Goal: Task Accomplishment & Management: Complete application form

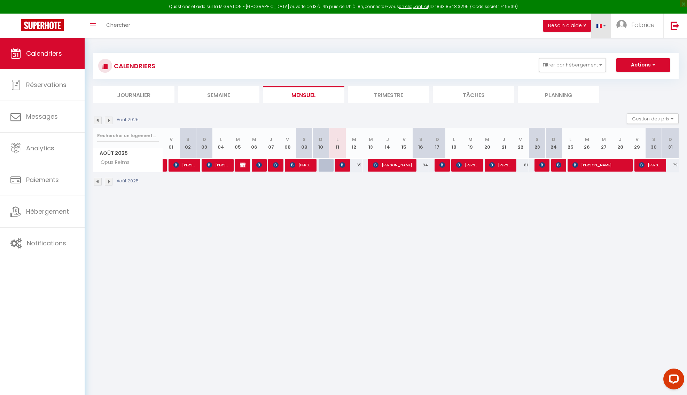
click at [607, 30] on link at bounding box center [601, 26] width 20 height 24
click at [430, 45] on div "CALENDRIERS Filtrer par hébergement Tous Opus Reims Effacer Sauvegarder Actions…" at bounding box center [386, 119] width 602 height 163
click at [127, 25] on span "Chercher" at bounding box center [118, 24] width 24 height 7
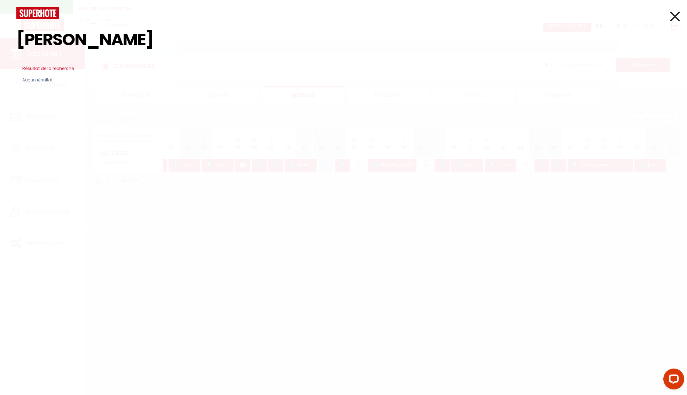
type input "[PERSON_NAME]"
click at [676, 21] on icon at bounding box center [675, 16] width 10 height 17
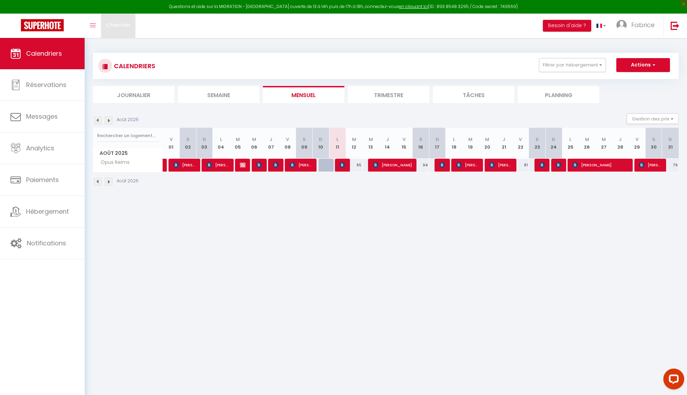
click at [129, 27] on span "Chercher" at bounding box center [118, 24] width 24 height 7
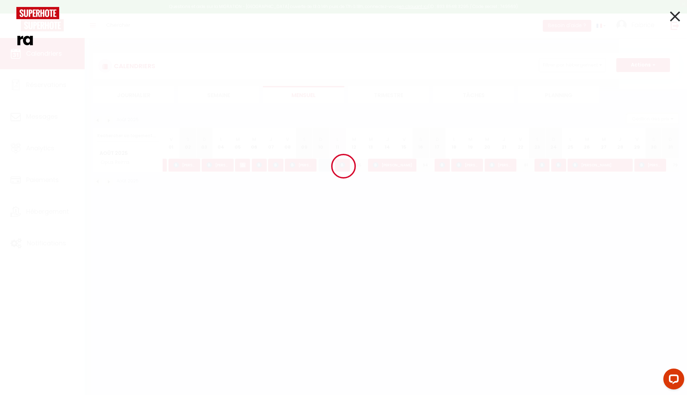
type input "r"
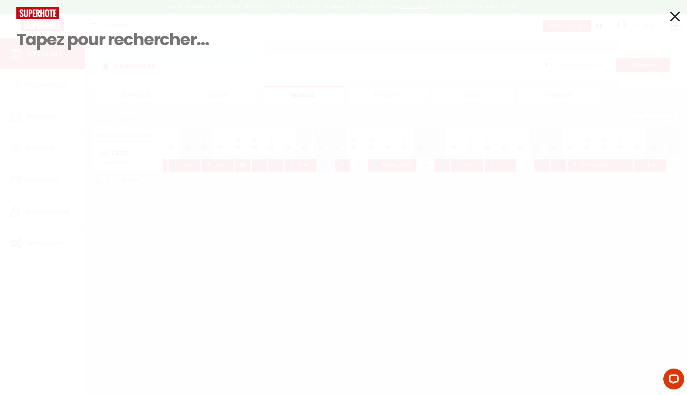
click at [166, 39] on input at bounding box center [343, 39] width 654 height 41
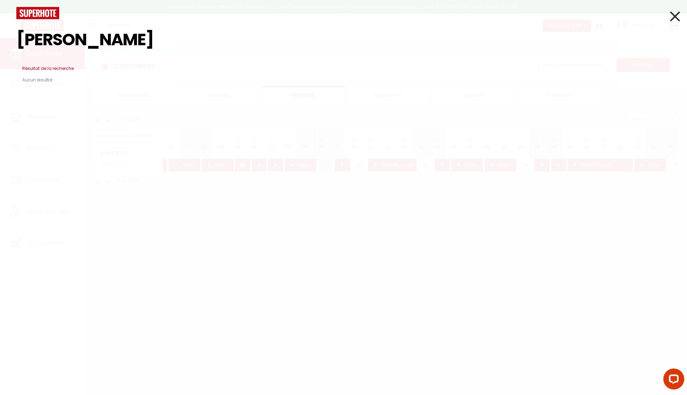
type input "[PERSON_NAME]"
click at [677, 18] on icon at bounding box center [675, 16] width 10 height 17
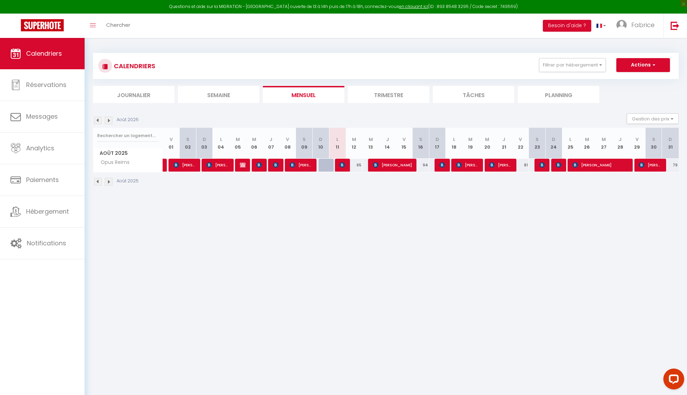
click at [523, 168] on div "81" at bounding box center [520, 165] width 17 height 13
type input "81"
type input "Ven 22 Août 2025"
type input "Sam 23 Août 2025"
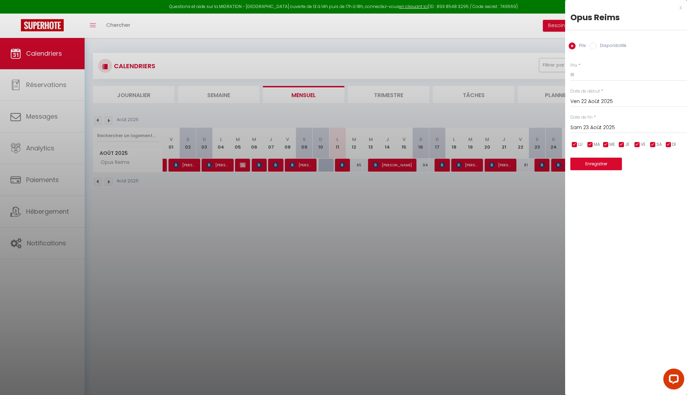
click at [592, 48] on input "Disponibilité" at bounding box center [592, 45] width 7 height 7
radio input "true"
radio input "false"
select select "0"
click option "Indisponible" at bounding box center [0, 0] width 0 height 0
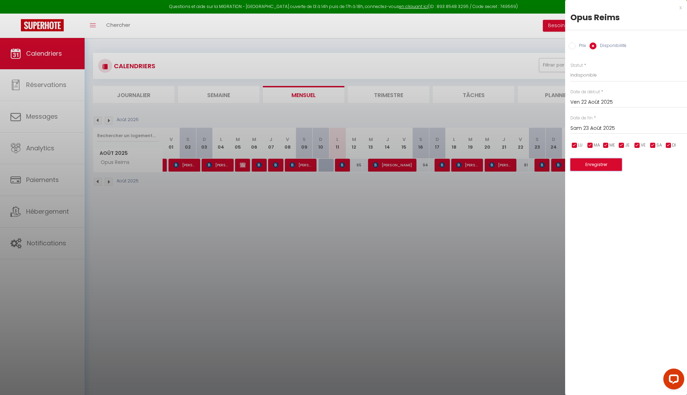
drag, startPoint x: 592, startPoint y: 166, endPoint x: 581, endPoint y: 178, distance: 15.3
click at [591, 166] on button "Enregistrer" at bounding box center [596, 164] width 52 height 13
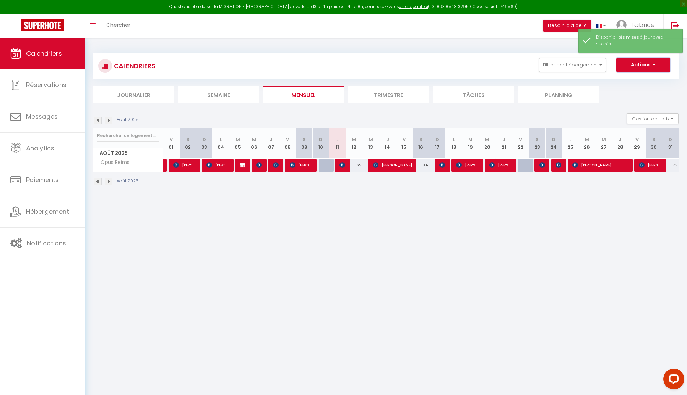
click at [656, 68] on button "Actions" at bounding box center [643, 65] width 54 height 14
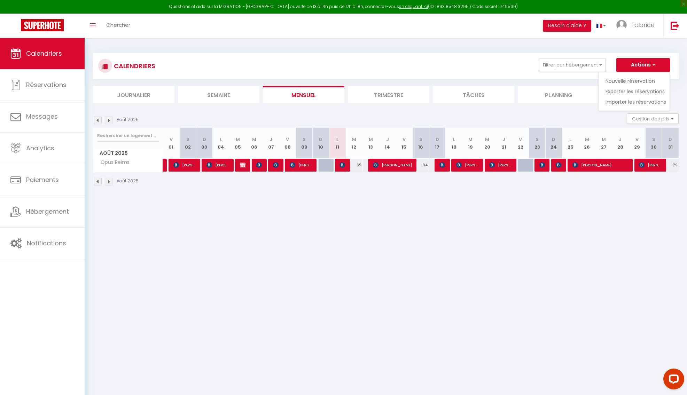
click at [524, 166] on div at bounding box center [526, 165] width 17 height 13
select select "1"
type input "Ven 22 Août 2025"
type input "Sam 23 Août 2025"
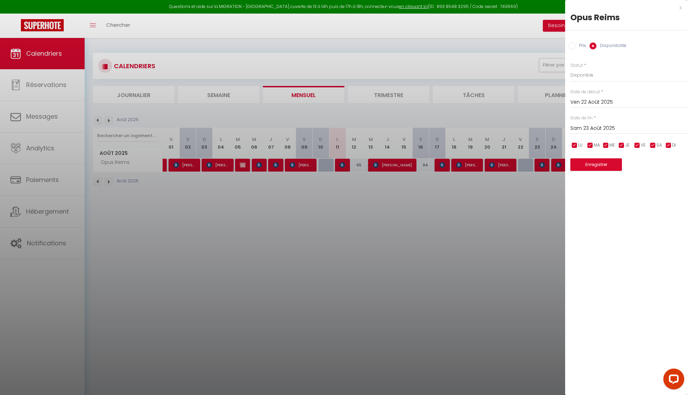
click at [630, 60] on div "Prix * 81 Statut * Disponible Indisponible Date de début * Ven 22 Août 2025 < A…" at bounding box center [626, 113] width 122 height 118
click at [487, 228] on div at bounding box center [343, 197] width 687 height 395
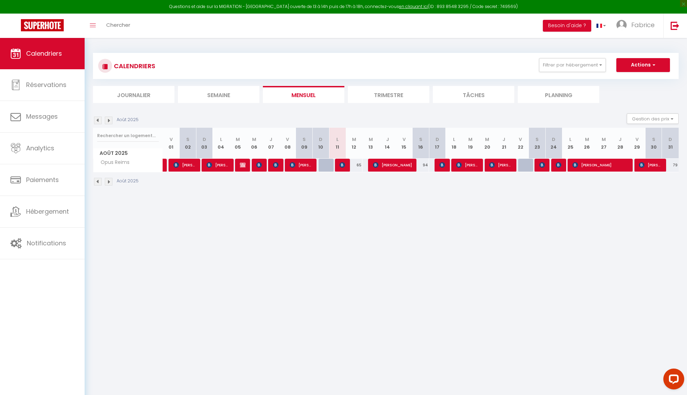
click at [521, 168] on div at bounding box center [526, 165] width 17 height 13
select select "1"
type input "Ven 22 Août 2025"
type input "Sam 23 Août 2025"
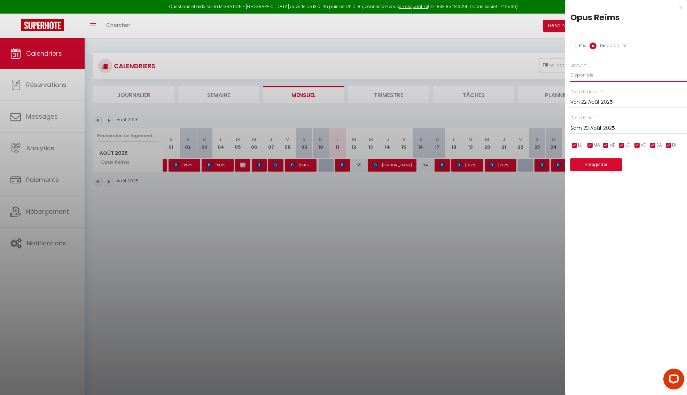
click option "Disponible" at bounding box center [0, 0] width 0 height 0
click at [595, 165] on button "Enregistrer" at bounding box center [596, 164] width 52 height 13
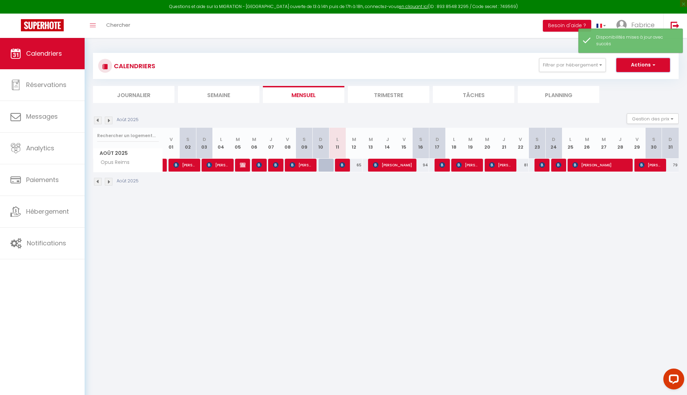
click at [656, 66] on button "Actions" at bounding box center [643, 65] width 54 height 14
click at [644, 81] on link "Nouvelle réservation" at bounding box center [635, 81] width 61 height 10
select select
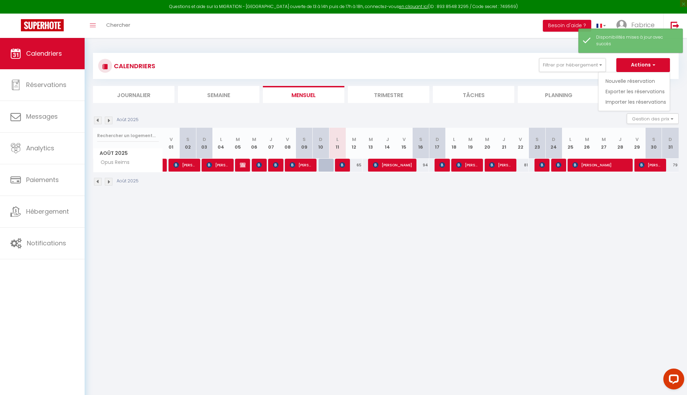
select select
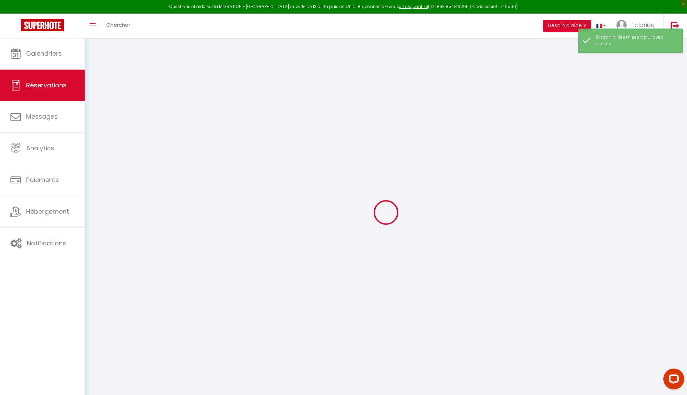
select select
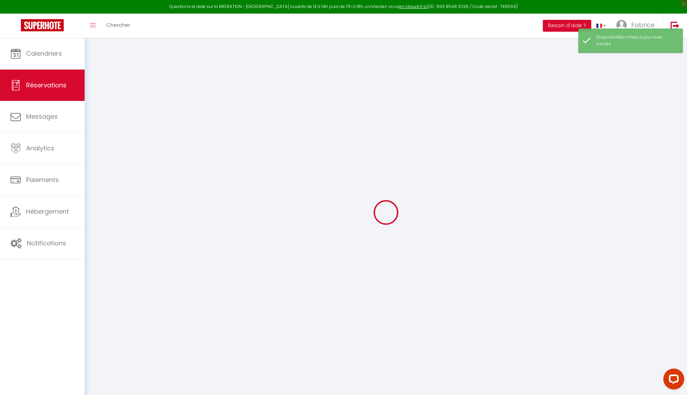
select select
checkbox input "false"
select select
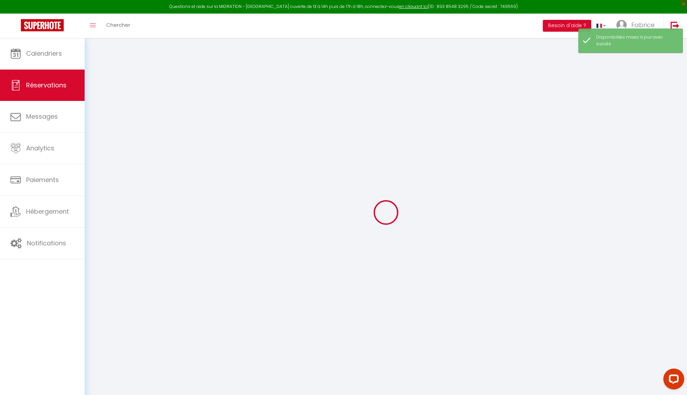
select select
checkbox input "false"
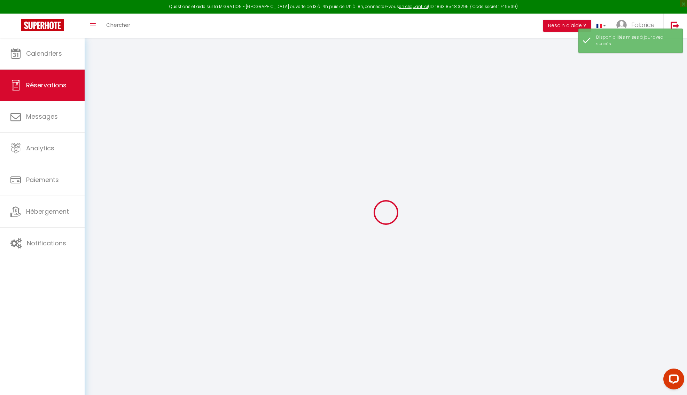
select select
checkbox input "false"
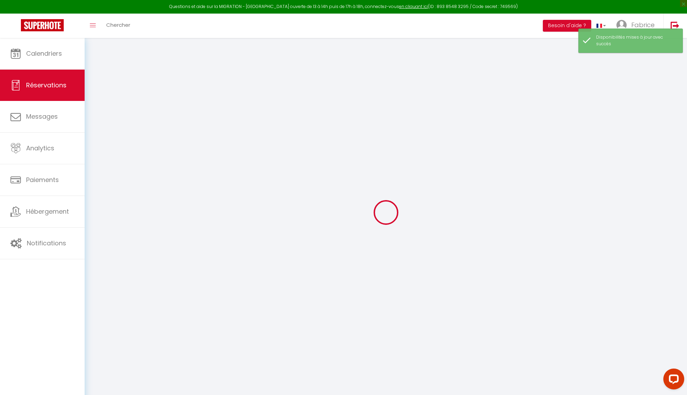
select select
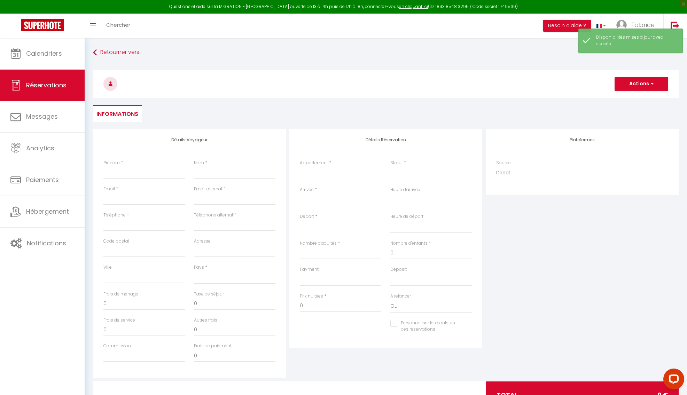
select select
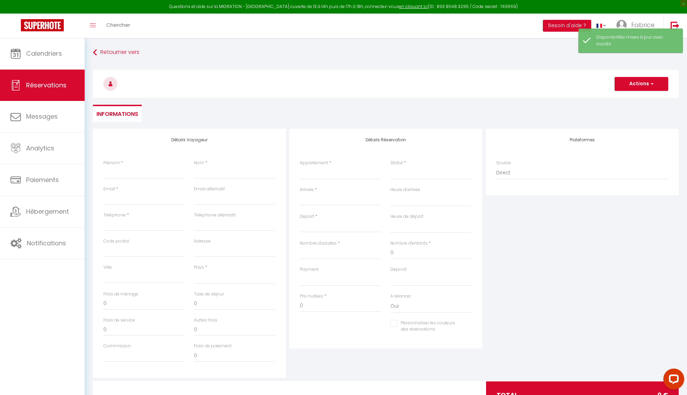
select select
checkbox input "false"
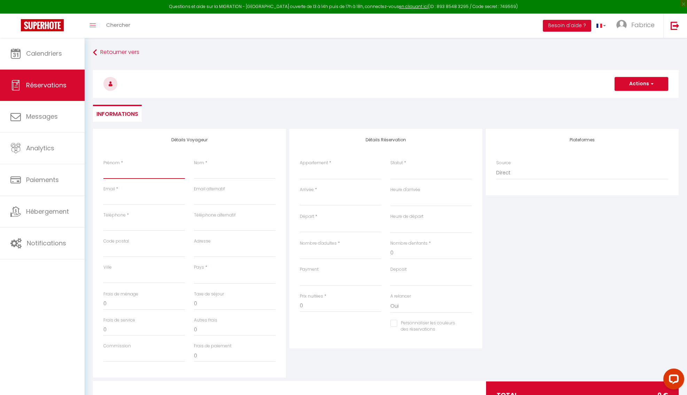
click at [139, 171] on input "Prénom" at bounding box center [143, 172] width 81 height 13
click at [147, 200] on input "Email client" at bounding box center [143, 199] width 81 height 13
click at [152, 230] on input "Téléphone" at bounding box center [143, 225] width 81 height 13
click at [151, 196] on input "Email client" at bounding box center [143, 199] width 81 height 13
click at [147, 227] on input "Téléphone" at bounding box center [143, 225] width 81 height 13
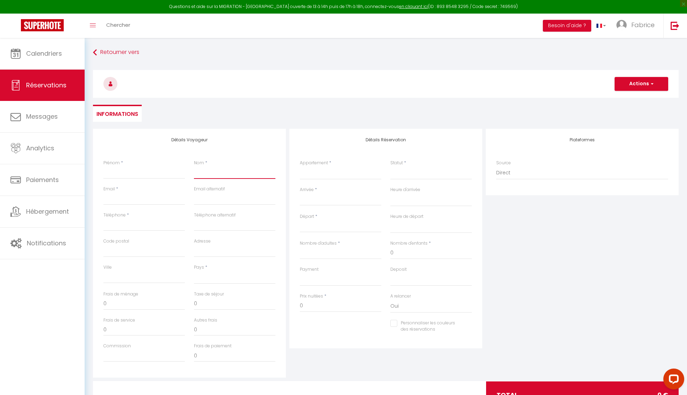
click at [201, 177] on input "Nom" at bounding box center [234, 172] width 81 height 13
click at [650, 86] on span "button" at bounding box center [651, 84] width 4 height 6
click at [104, 52] on link "Retourner vers" at bounding box center [386, 52] width 586 height 13
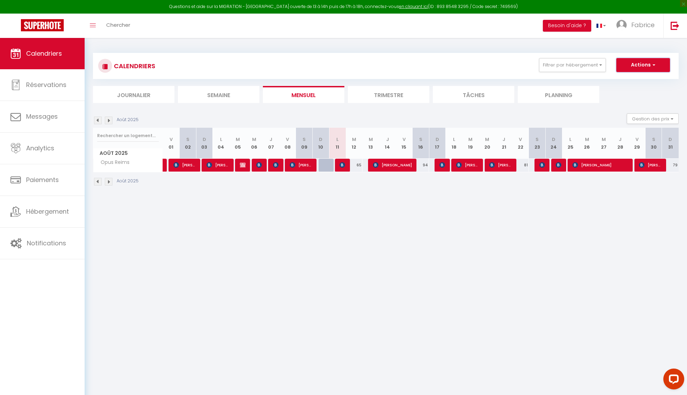
click at [654, 68] on span "button" at bounding box center [653, 64] width 4 height 7
click at [522, 166] on div "81" at bounding box center [520, 165] width 17 height 13
type input "81"
select select "1"
type input "Ven 22 Août 2025"
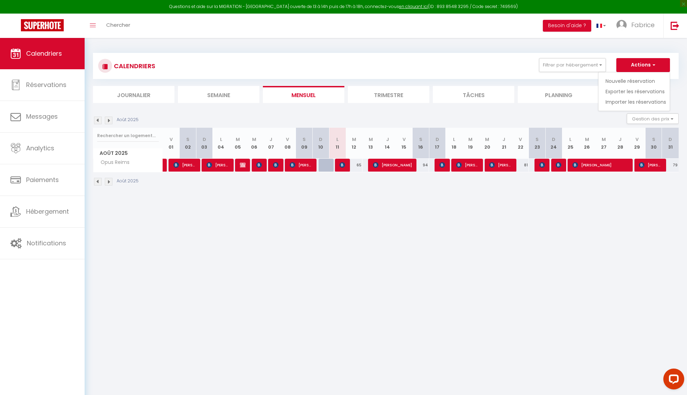
type input "Sam 23 Août 2025"
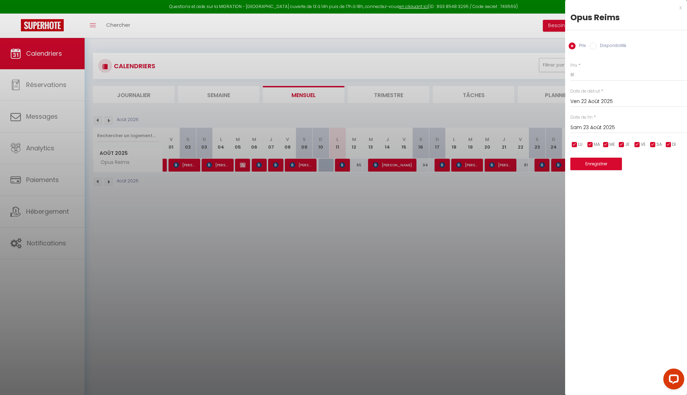
drag, startPoint x: 595, startPoint y: 47, endPoint x: 602, endPoint y: 77, distance: 30.7
click at [595, 47] on input "Disponibilité" at bounding box center [592, 45] width 7 height 7
radio input "true"
radio input "false"
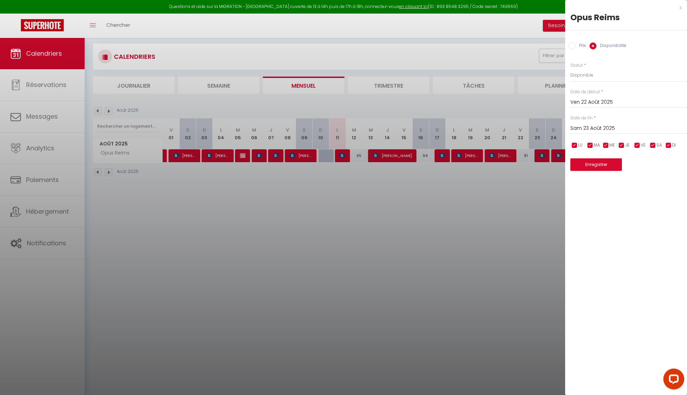
scroll to position [10, 0]
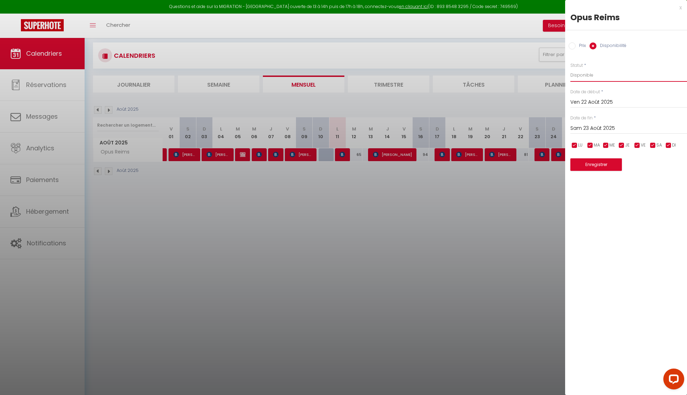
select select "0"
click option "Indisponible" at bounding box center [0, 0] width 0 height 0
click at [600, 169] on button "Enregistrer" at bounding box center [596, 164] width 52 height 13
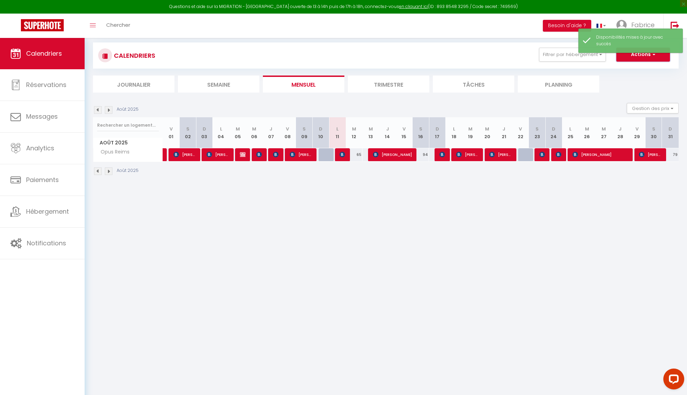
click at [654, 56] on span "button" at bounding box center [653, 54] width 4 height 7
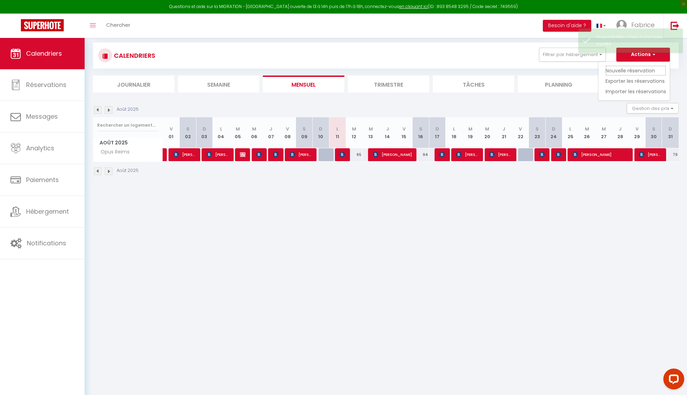
click at [634, 71] on link "Nouvelle réservation" at bounding box center [635, 70] width 61 height 10
select select
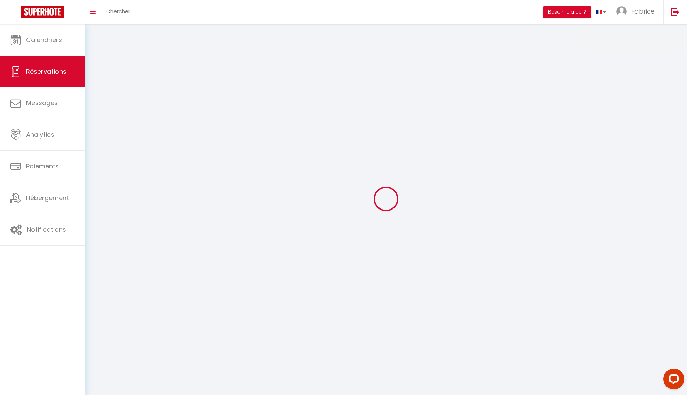
select select
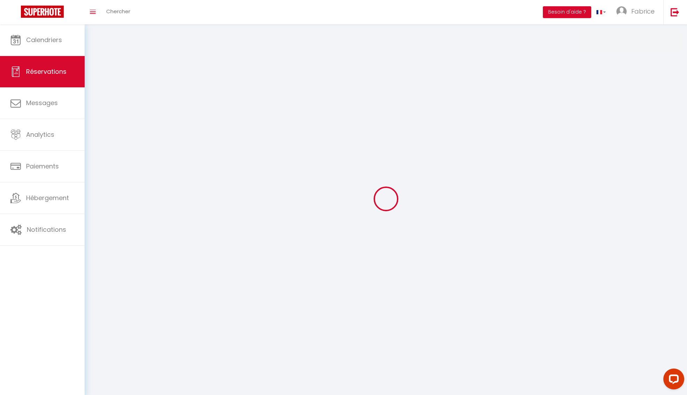
select select
checkbox input "false"
select select
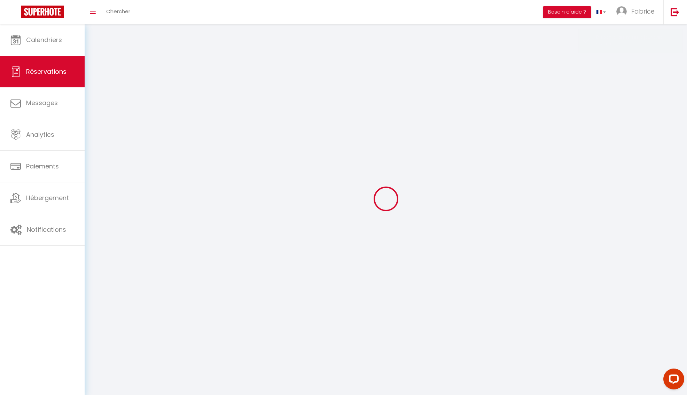
select select
checkbox input "false"
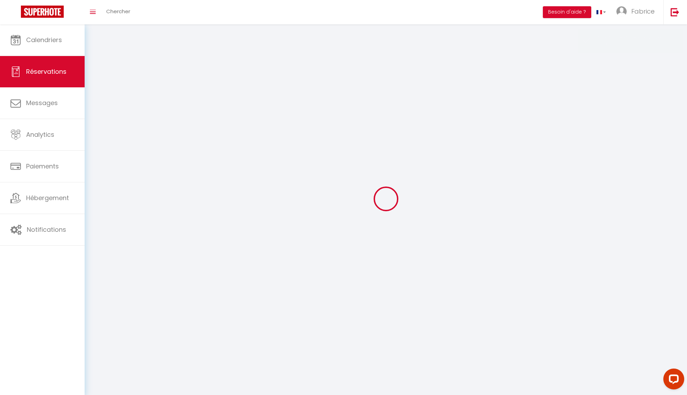
select select
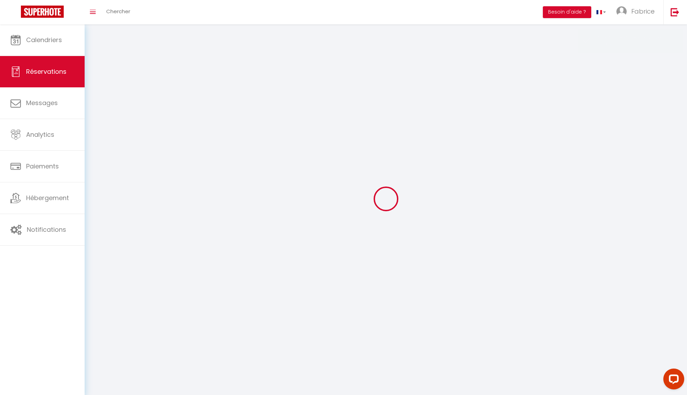
checkbox input "false"
select select
checkbox input "false"
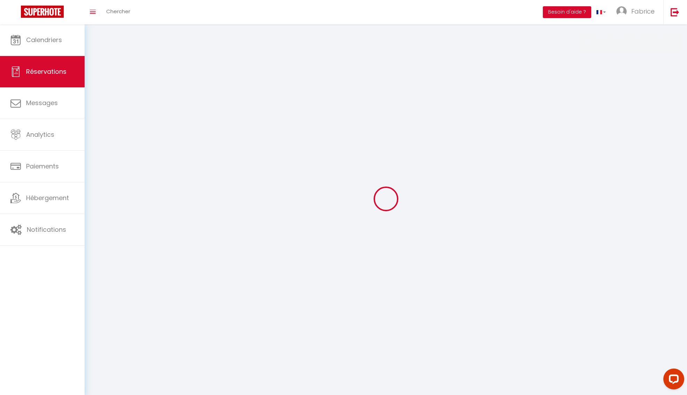
select select
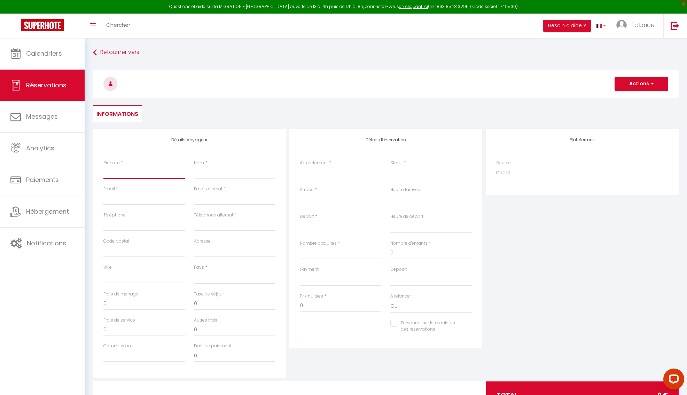
click at [127, 172] on input "Prénom" at bounding box center [143, 172] width 81 height 13
type input "R"
select select
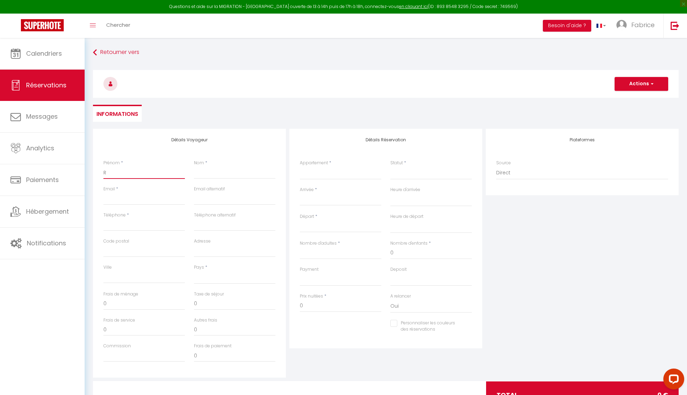
select select
checkbox input "false"
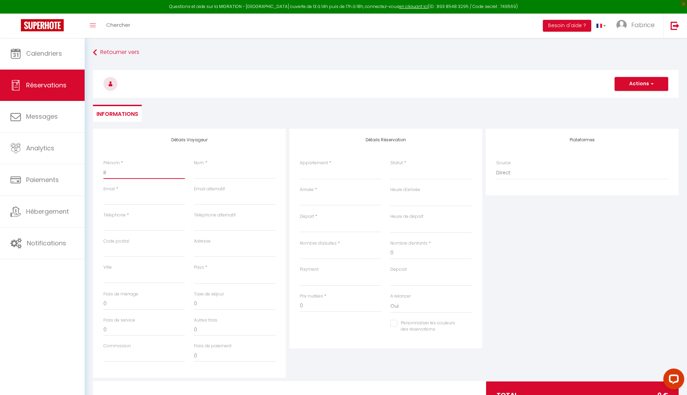
type input "Ra"
select select
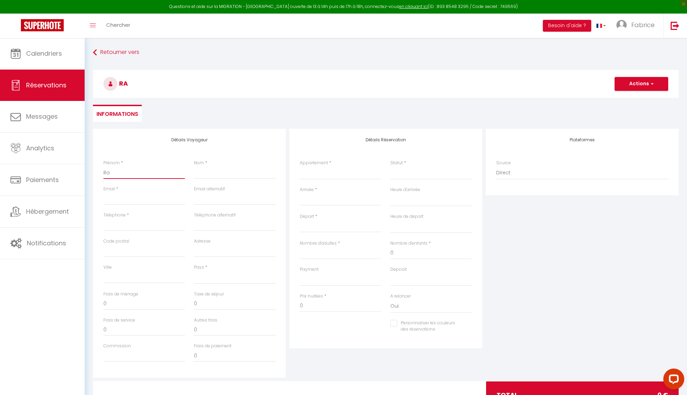
select select
checkbox input "false"
type input "Rac"
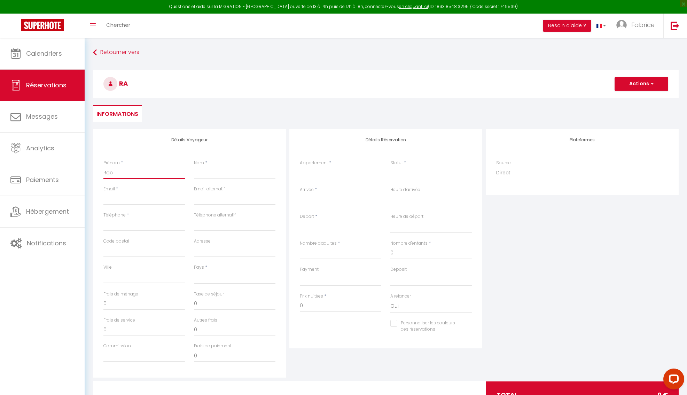
select select
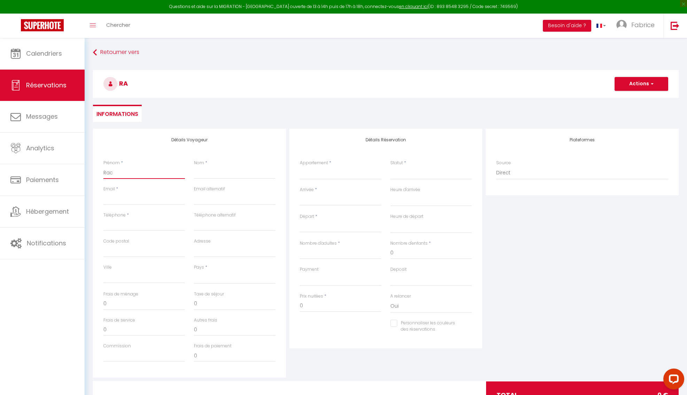
select select
checkbox input "false"
type input "Rach"
select select
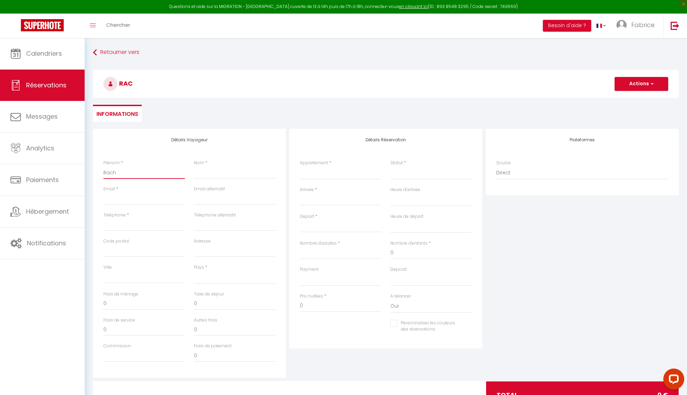
select select
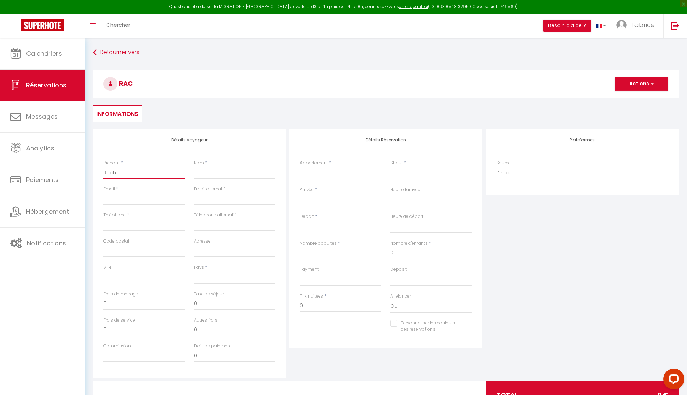
select select
checkbox input "false"
type input "Rache"
select select
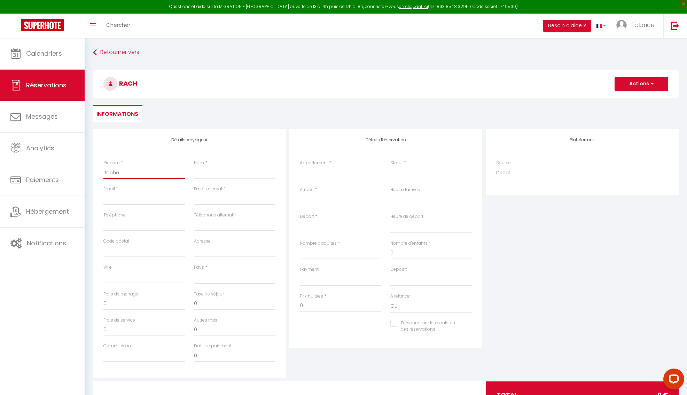
select select
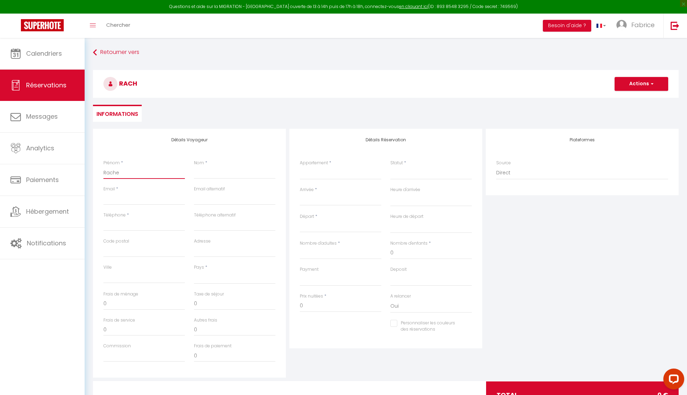
checkbox input "false"
type input "[PERSON_NAME]"
select select
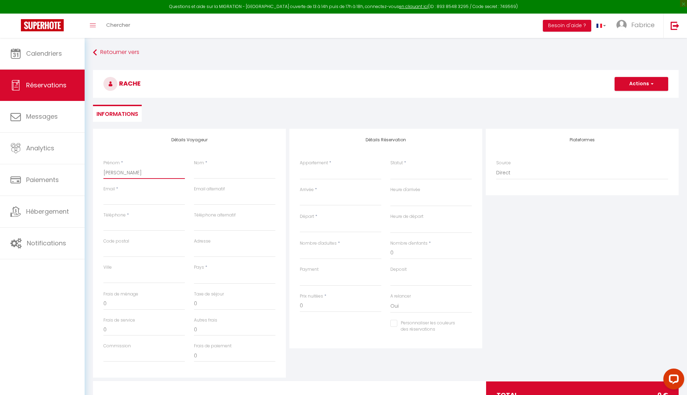
select select
checkbox input "false"
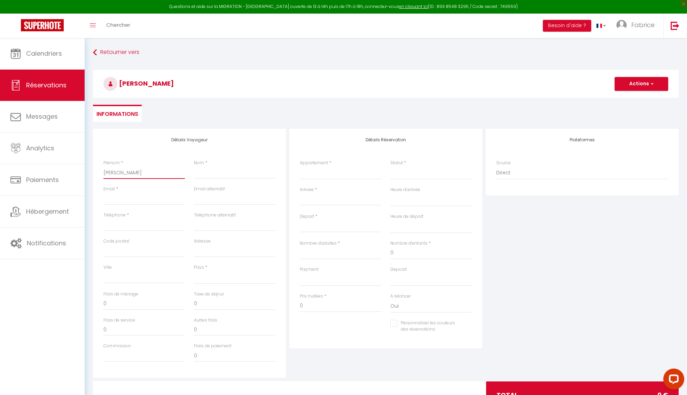
type input "[PERSON_NAME]"
click at [202, 172] on input "Nom" at bounding box center [234, 172] width 81 height 13
type input "G"
select select
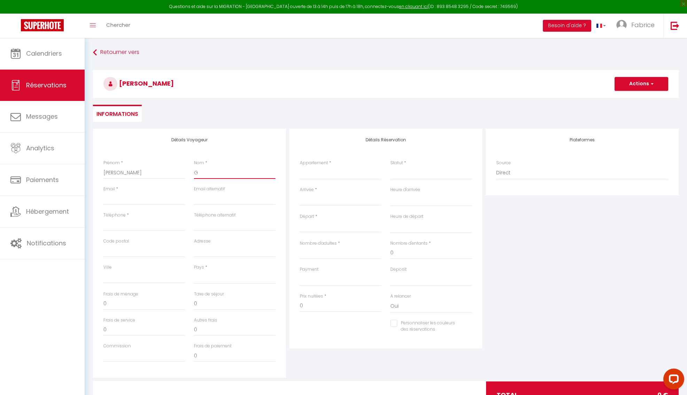
select select
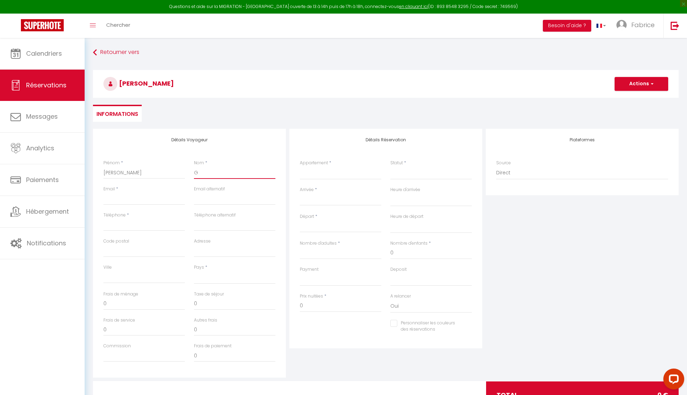
checkbox input "false"
type input "GI"
select select
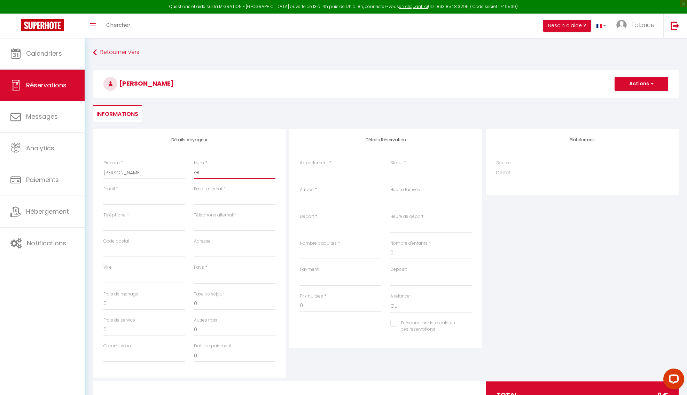
select select
checkbox input "false"
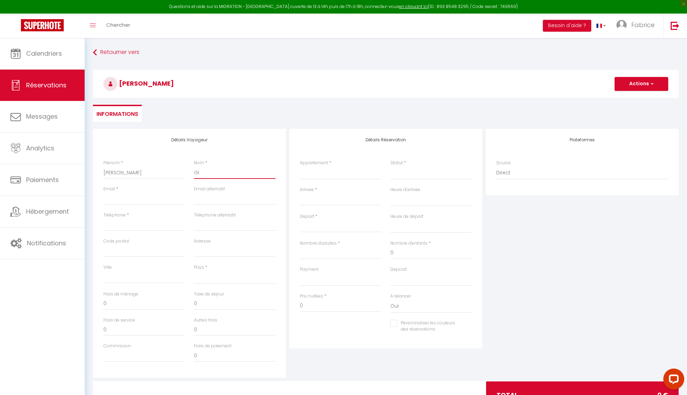
type input "[PERSON_NAME]"
select select
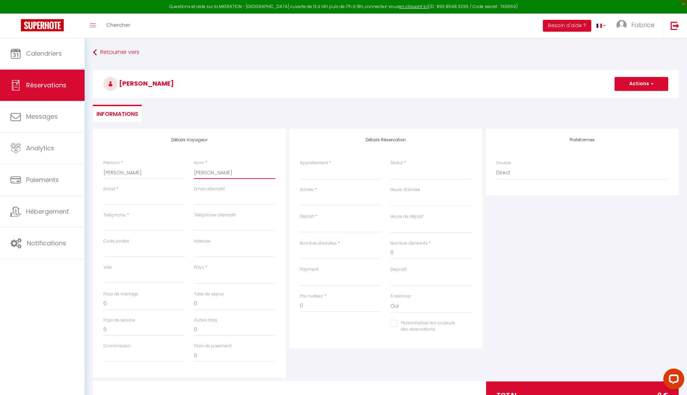
select select
checkbox input "false"
type input "[PERSON_NAME]"
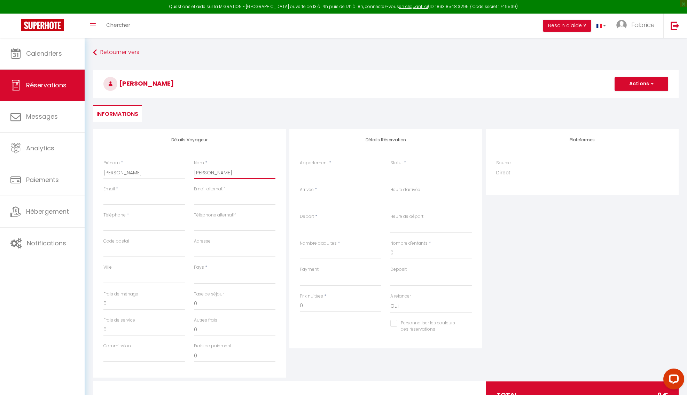
select select
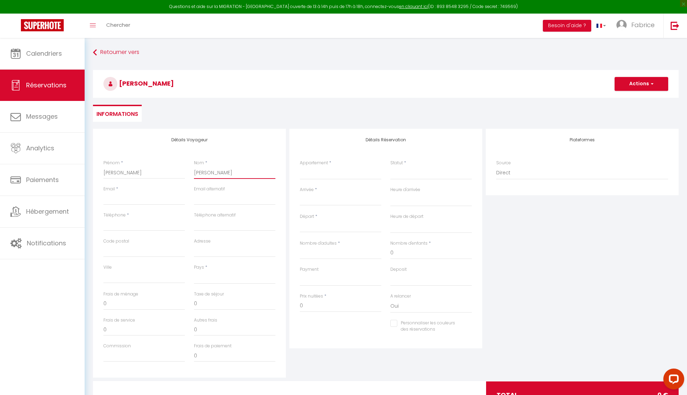
select select
checkbox input "false"
type input "GILLI"
select select
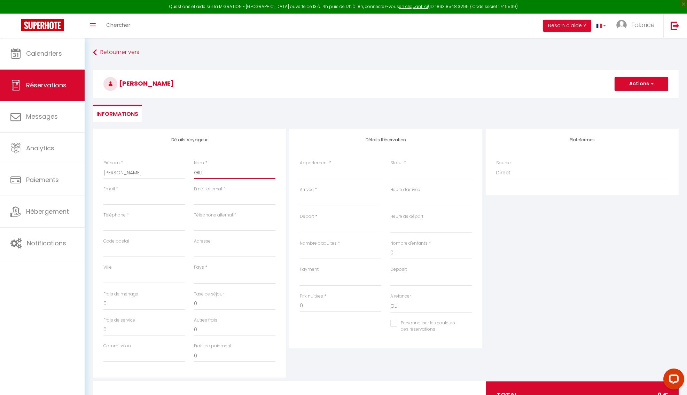
select select
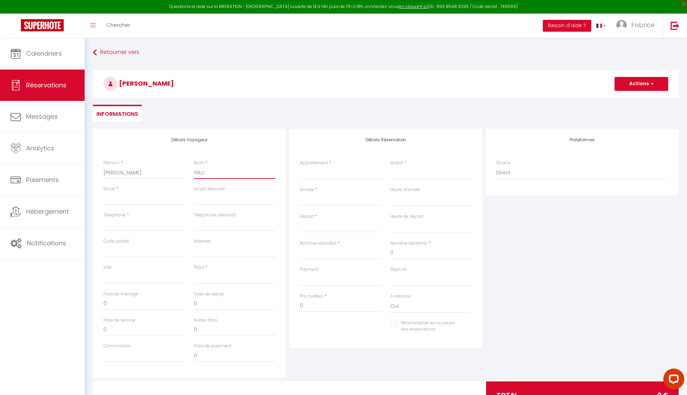
select select
checkbox input "false"
type input "GILLIO"
select select
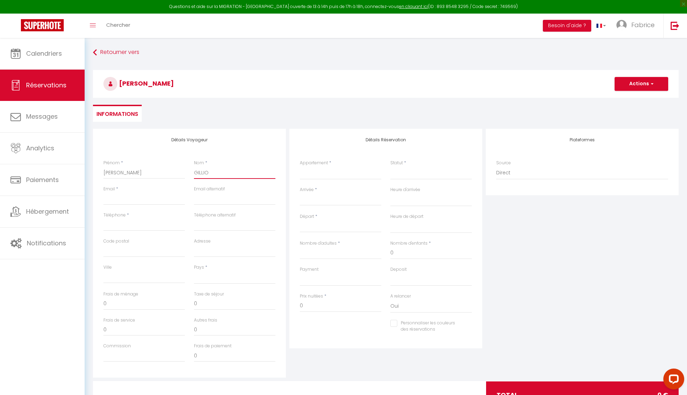
select select
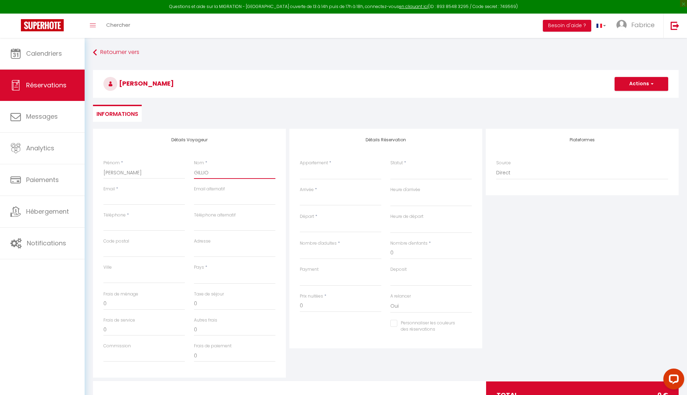
checkbox input "false"
type input "GILLIO"
click at [149, 196] on input "Email client" at bounding box center [143, 199] width 81 height 13
click at [153, 226] on input "Téléphone" at bounding box center [143, 225] width 81 height 13
click at [300, 166] on select "Opus Reims" at bounding box center [340, 172] width 81 height 13
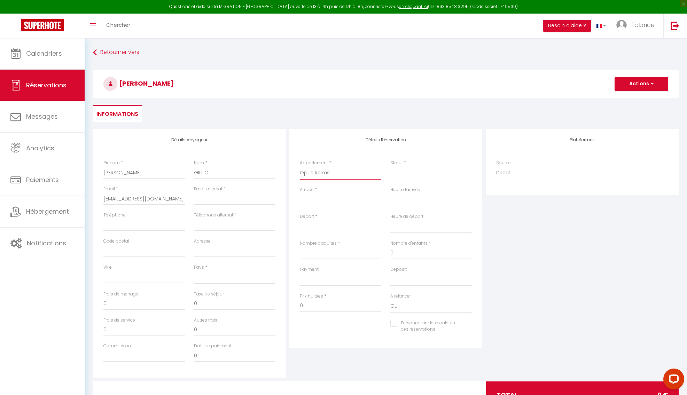
click option "Opus Reims" at bounding box center [0, 0] width 0 height 0
click at [400, 175] on select "Confirmé Non Confirmé [PERSON_NAME] par le voyageur No Show Request" at bounding box center [430, 172] width 81 height 13
click at [390, 166] on select "Confirmé Non Confirmé [PERSON_NAME] par le voyageur No Show Request" at bounding box center [430, 172] width 81 height 13
click option "Confirmé" at bounding box center [0, 0] width 0 height 0
click at [325, 203] on input "Arrivée" at bounding box center [340, 200] width 81 height 9
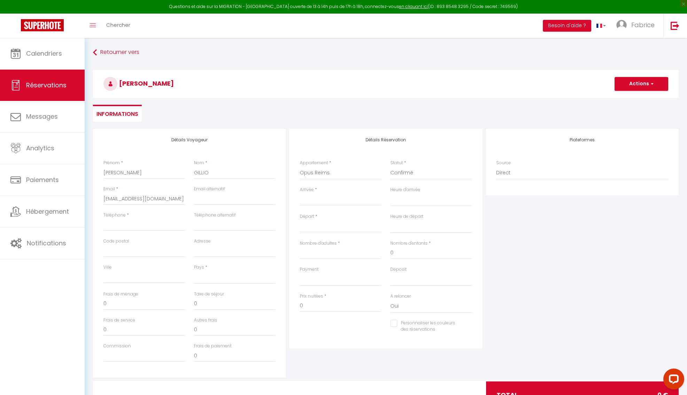
click at [539, 249] on div "Plateformes Source Direct [DOMAIN_NAME] [DOMAIN_NAME] Chalet montagne Expedia G…" at bounding box center [582, 253] width 196 height 249
click at [315, 200] on input "Arrivée" at bounding box center [340, 200] width 81 height 9
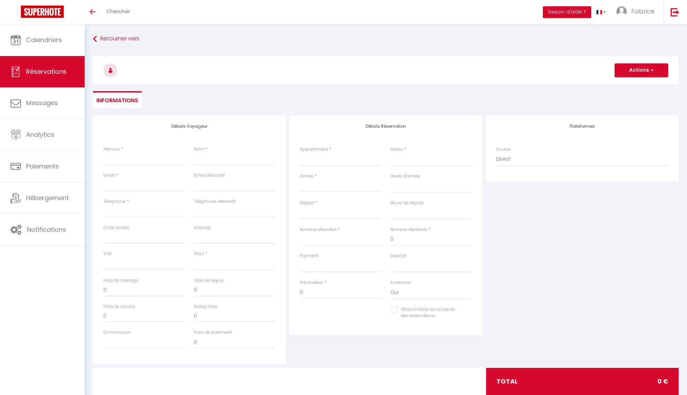
select select
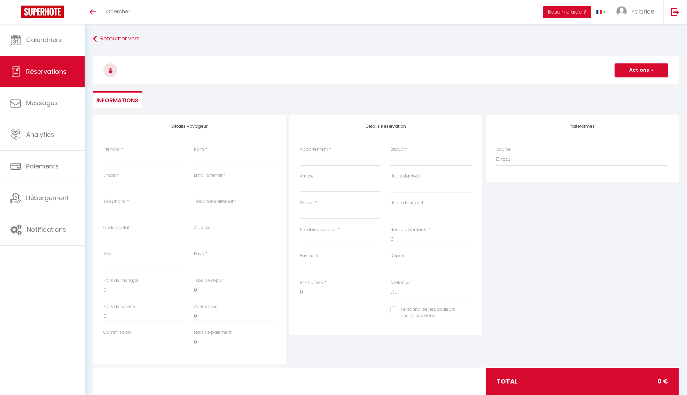
select select
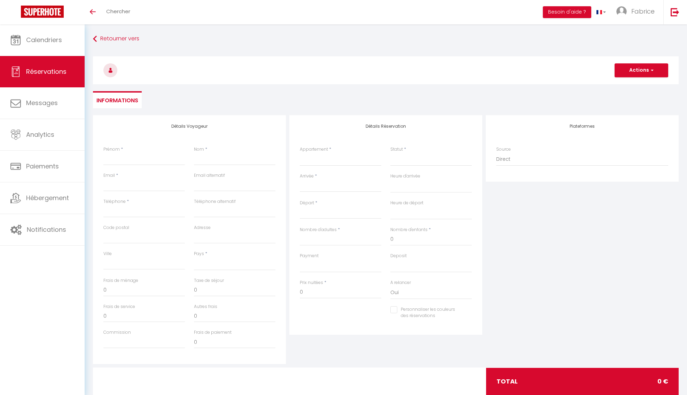
select select
checkbox input "false"
select select
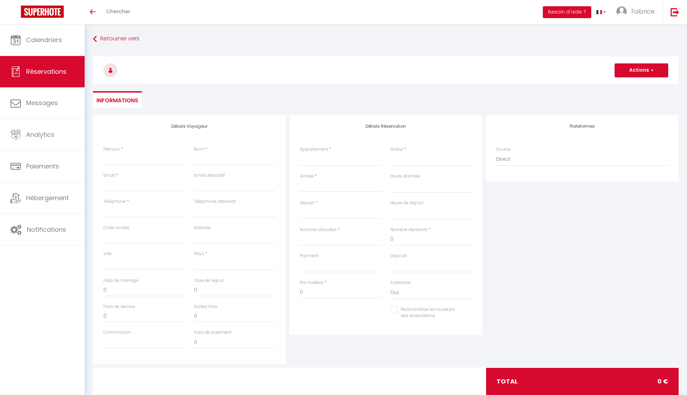
select select
checkbox input "false"
select select
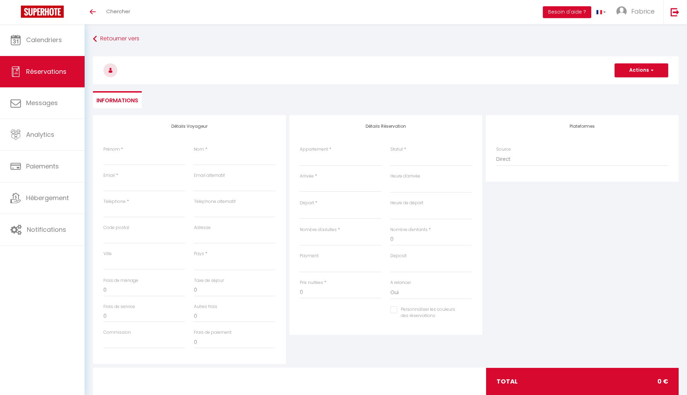
select select
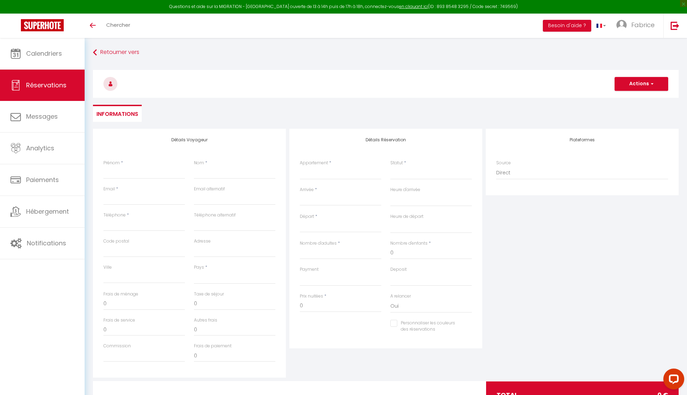
click at [319, 197] on input "Arrivée" at bounding box center [340, 200] width 81 height 9
click at [381, 284] on span "22" at bounding box center [381, 282] width 15 height 14
select select
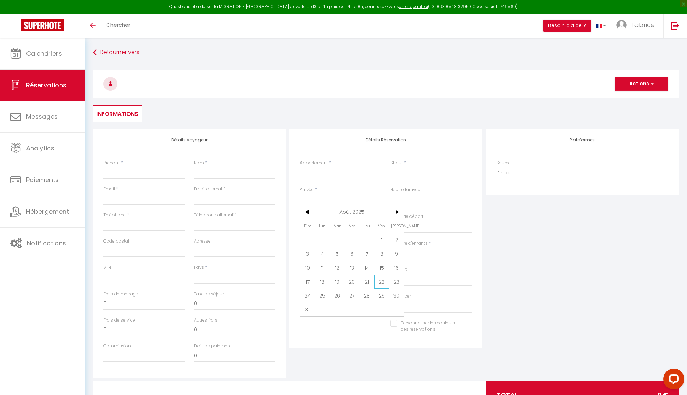
type input "Ven 22 Août 2025"
select select
type input "Sam 23 Août 2025"
select select
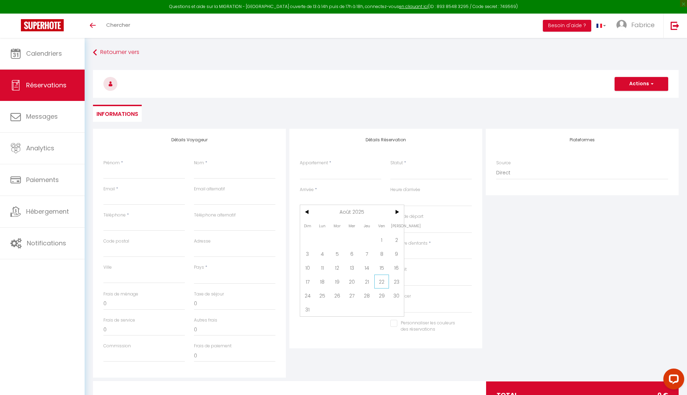
select select
checkbox input "false"
click at [360, 202] on input "Ven 22 Août 2025" at bounding box center [340, 200] width 81 height 9
click at [370, 286] on span "21" at bounding box center [366, 282] width 15 height 14
select select
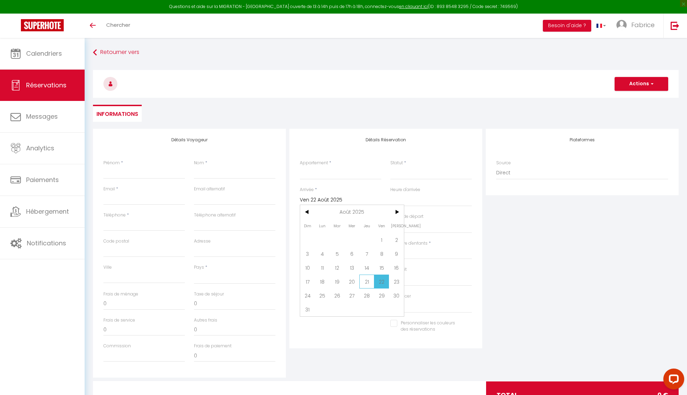
select select
type input "Jeu 21 Août 2025"
select select
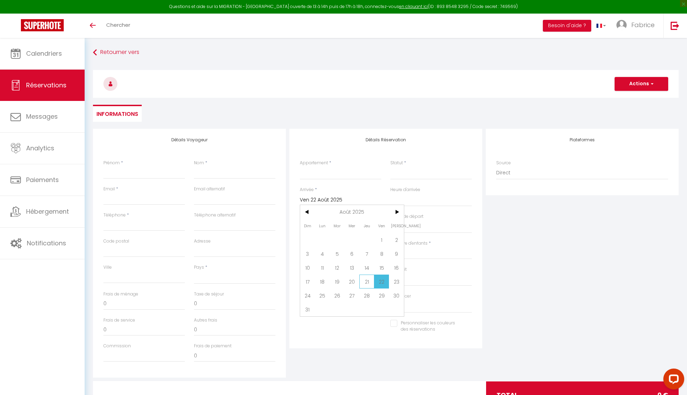
select select
checkbox input "false"
click at [356, 229] on input "Sam 23 Août 2025" at bounding box center [340, 226] width 81 height 9
click at [345, 202] on input "Jeu 21 Août 2025" at bounding box center [340, 200] width 81 height 9
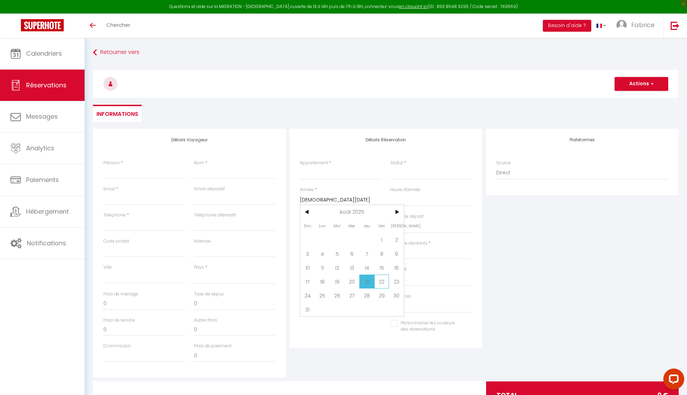
click at [380, 281] on span "22" at bounding box center [381, 282] width 15 height 14
select select
type input "Ven 22 Août 2025"
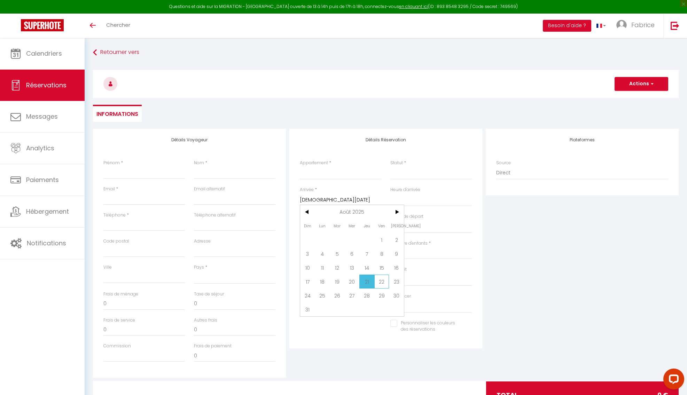
select select
checkbox input "false"
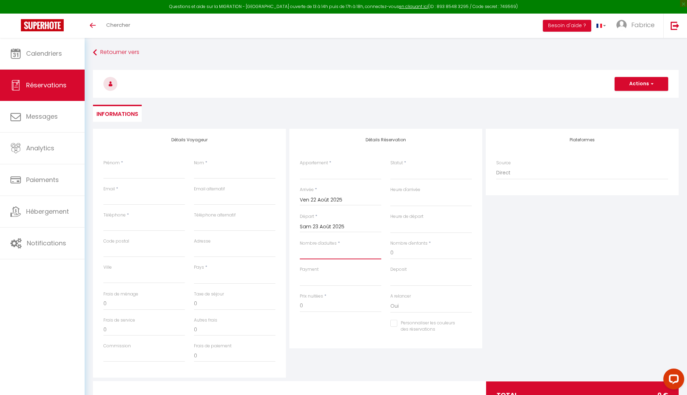
click at [338, 255] on input "Nombre d'adultes" at bounding box center [340, 253] width 81 height 13
type input "2"
select select
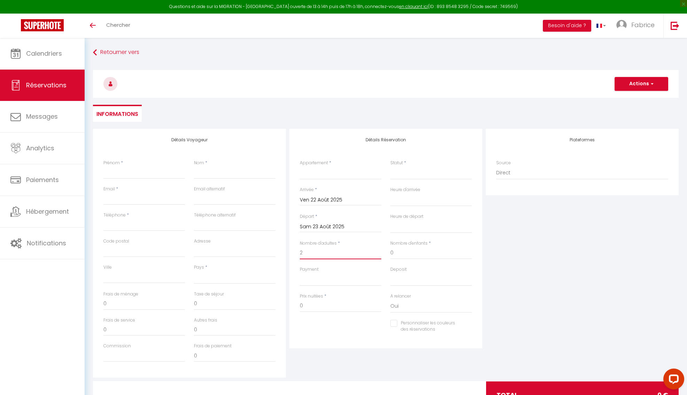
select select
checkbox input "false"
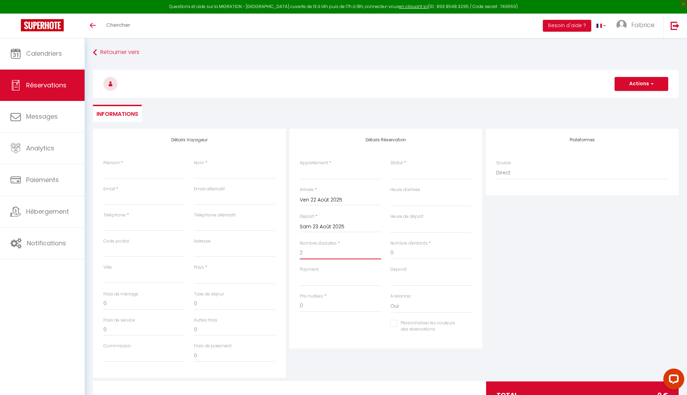
type input "2"
click at [409, 256] on input "0" at bounding box center [430, 253] width 81 height 13
type input "03"
select select
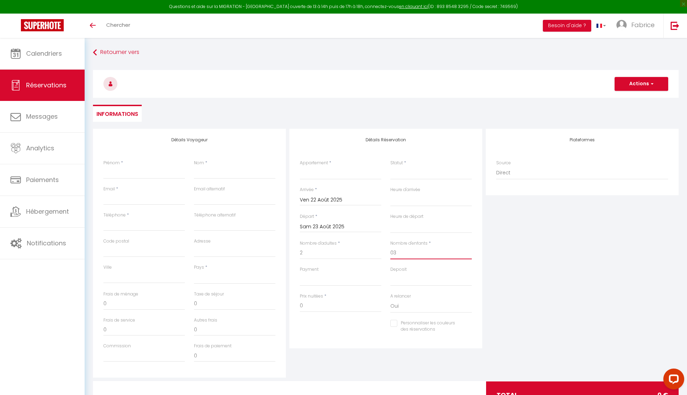
select select
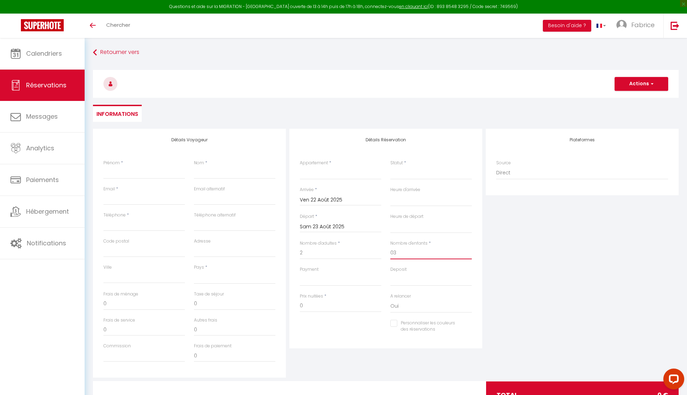
checkbox input "false"
type input "03"
click at [533, 273] on div "Plateformes Source Direct [DOMAIN_NAME] [DOMAIN_NAME] Chalet montagne Expedia G…" at bounding box center [582, 253] width 196 height 249
click at [146, 173] on input "Prénom" at bounding box center [143, 172] width 81 height 13
type input "R"
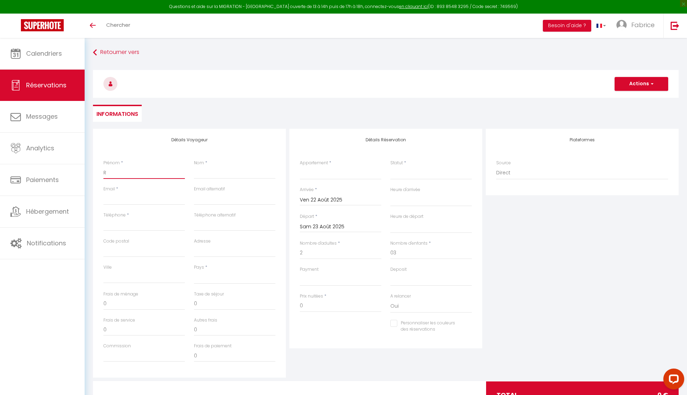
select select
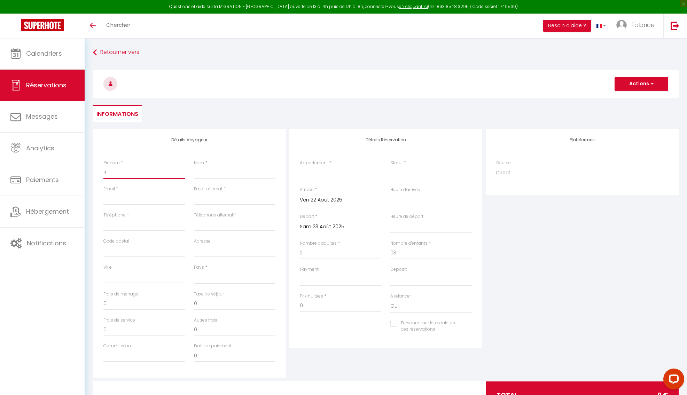
select select
checkbox input "false"
type input "Ra"
select select
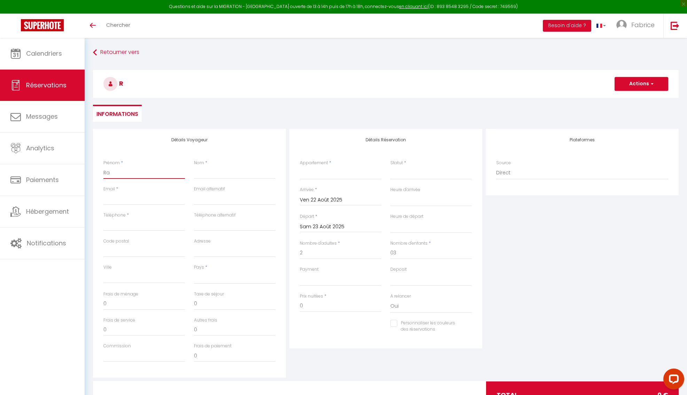
select select
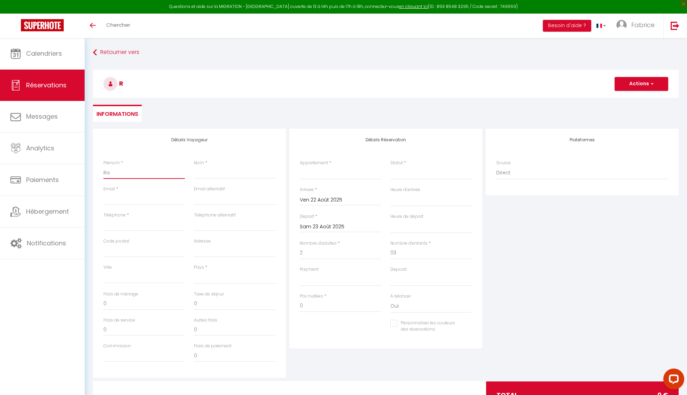
select select
checkbox input "false"
type input "Rac"
select select
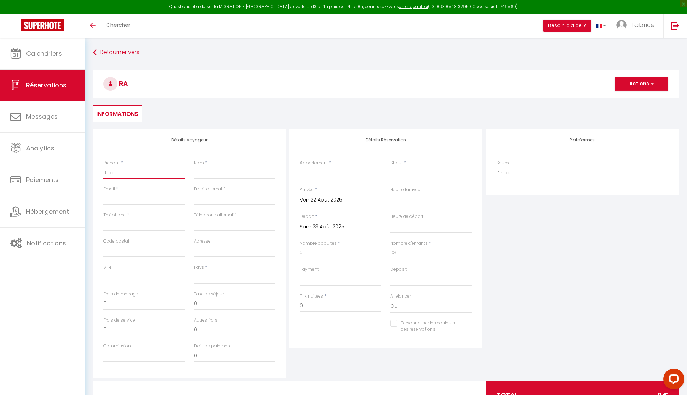
select select
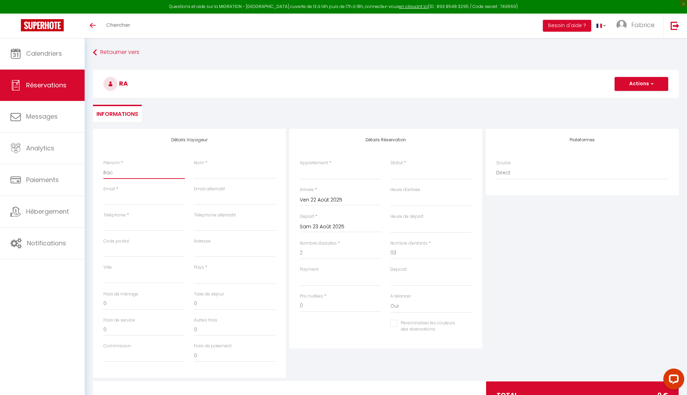
checkbox input "false"
type input "Rach"
select select
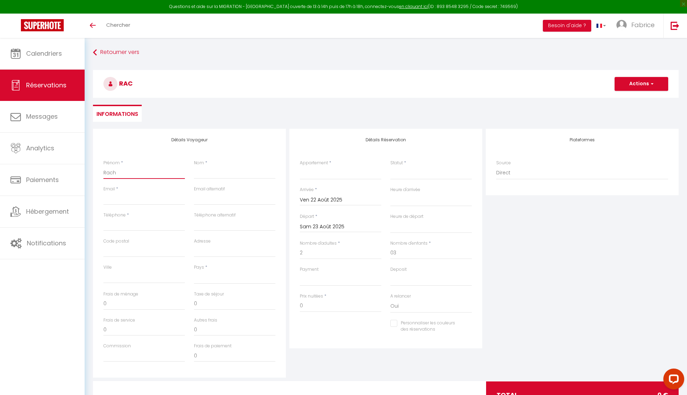
select select
checkbox input "false"
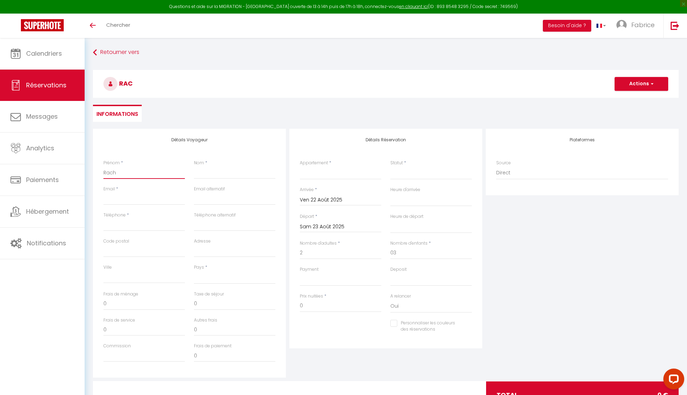
type input "Rache"
select select
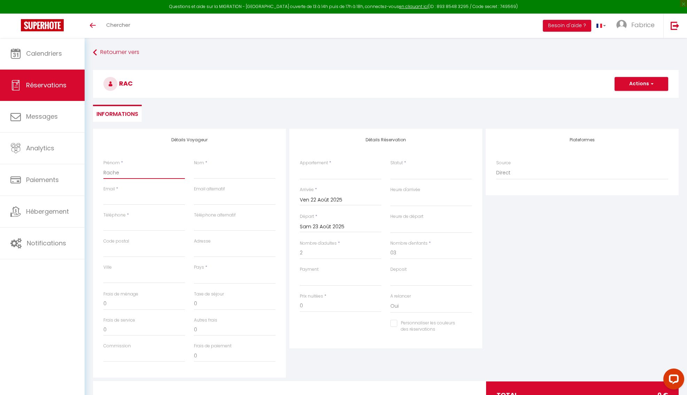
select select
checkbox input "false"
type input "[PERSON_NAME]"
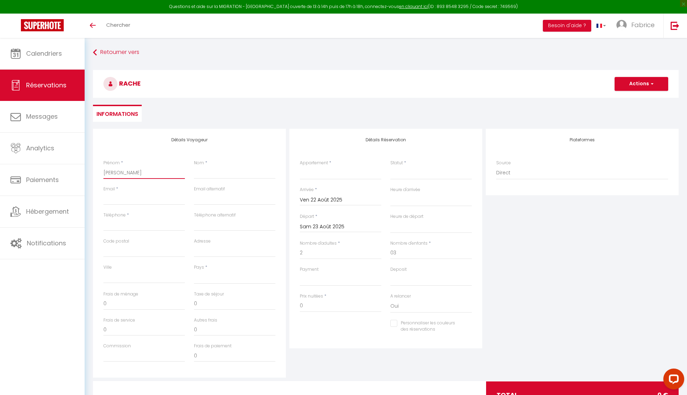
select select
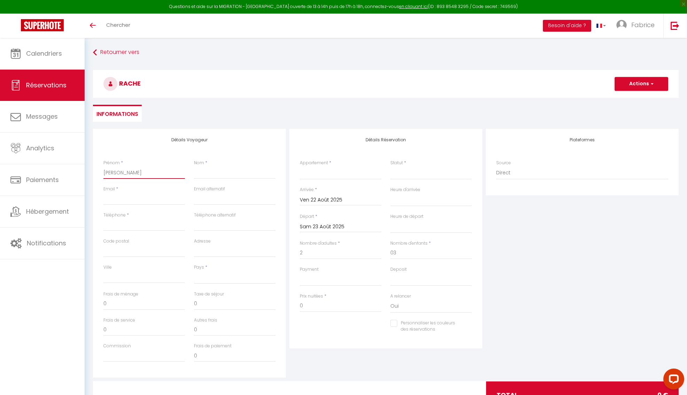
select select
checkbox input "false"
type input "[PERSON_NAME]"
click at [197, 175] on input "Nom" at bounding box center [234, 172] width 81 height 13
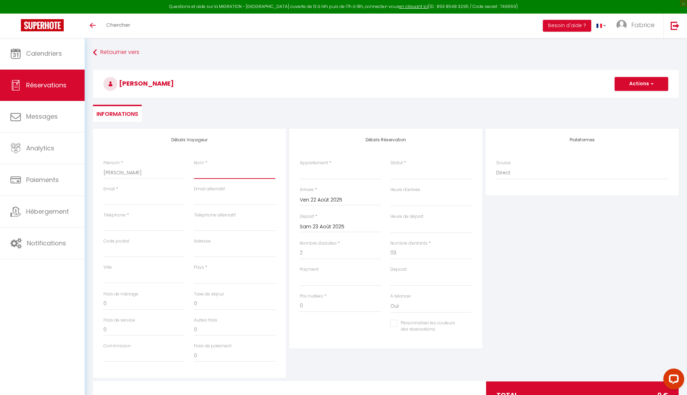
type input "G"
select select
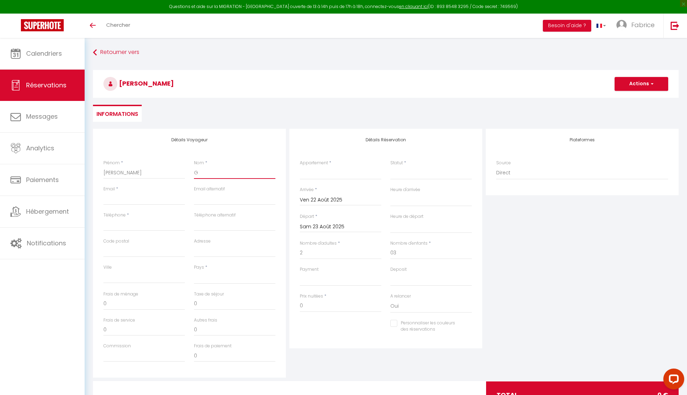
select select
checkbox input "false"
type input "Gi"
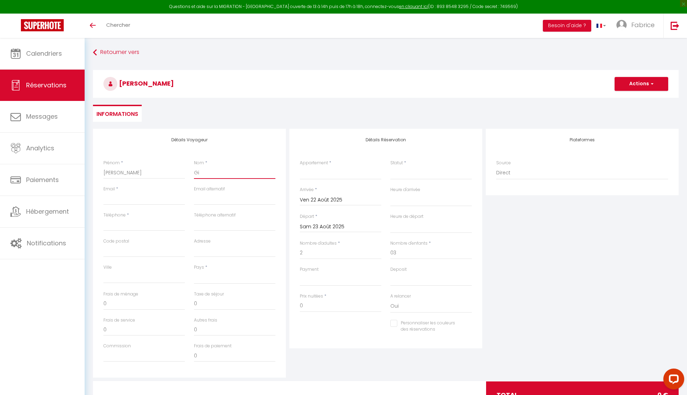
select select
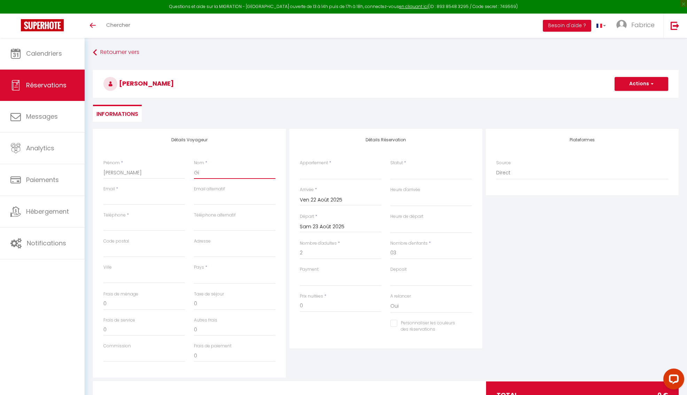
select select
checkbox input "false"
type input "Gil"
select select
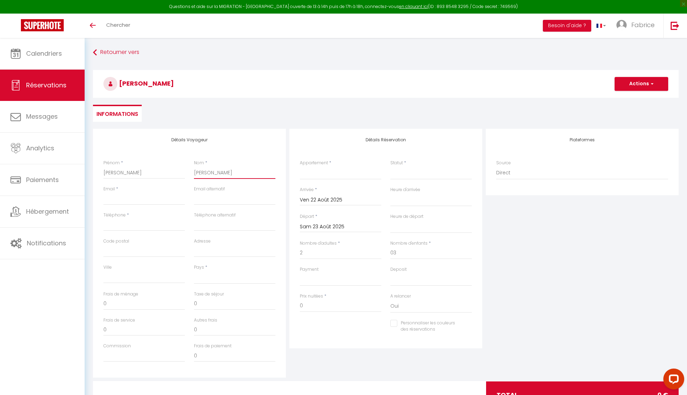
select select
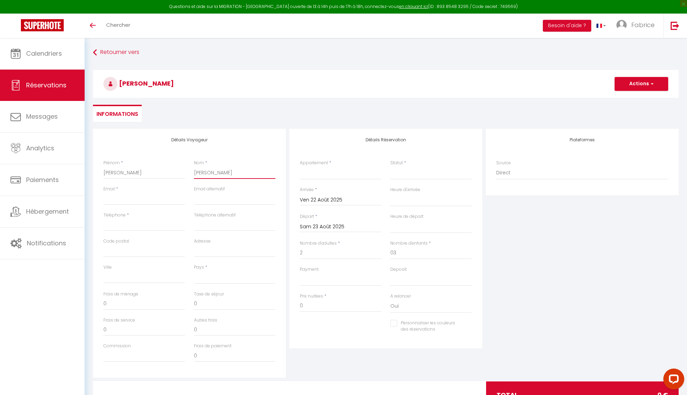
select select
checkbox input "false"
type input "Gill"
select select
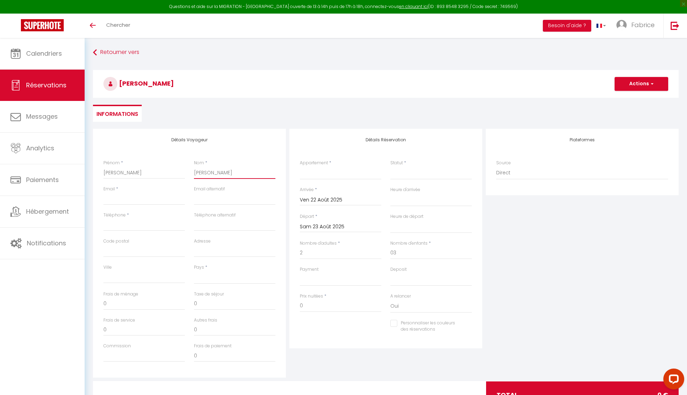
select select
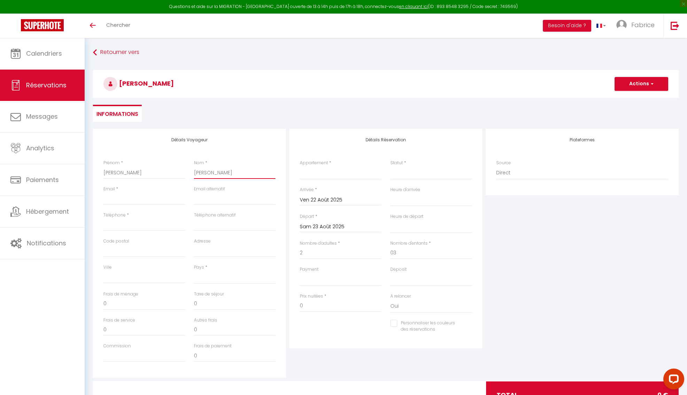
checkbox input "false"
type input "Gilli"
select select
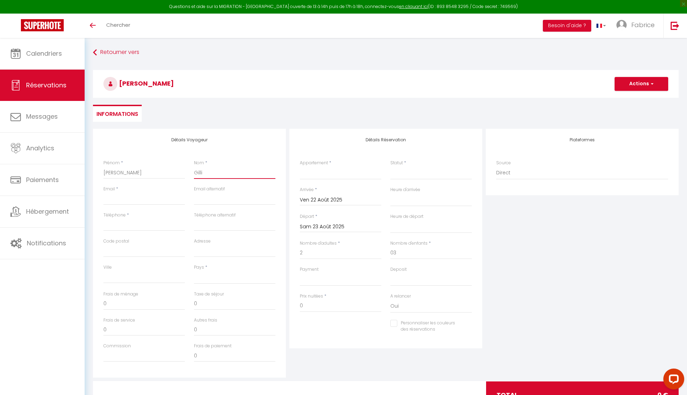
select select
checkbox input "false"
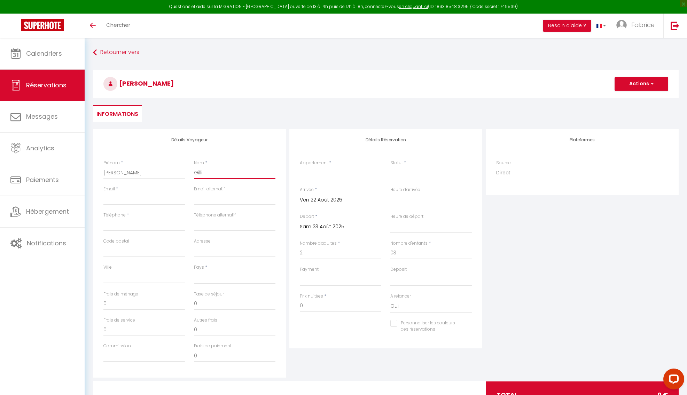
type input "Gillio"
select select
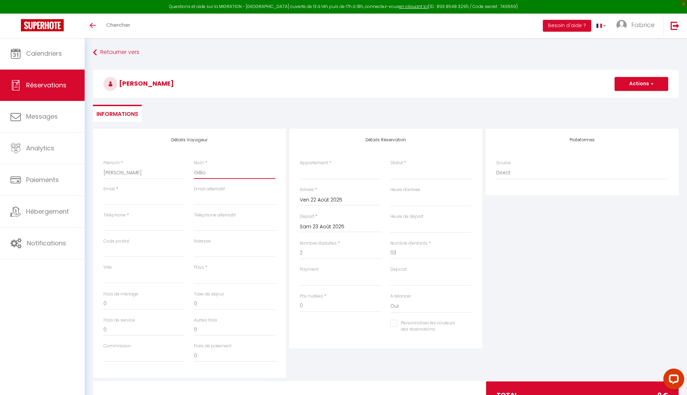
select select
checkbox input "false"
type input "Gillio"
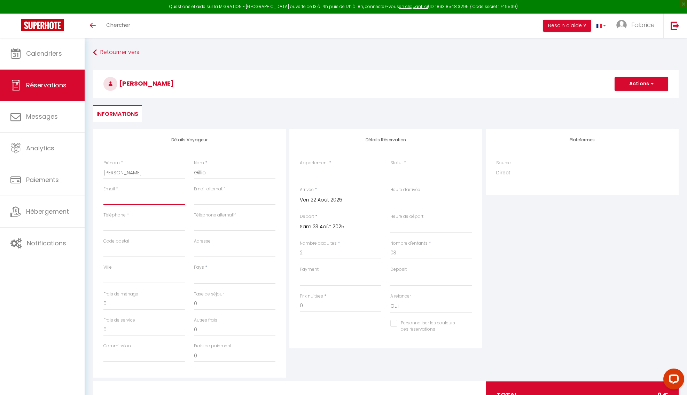
click at [154, 204] on input "Email client" at bounding box center [143, 199] width 81 height 13
type input "r"
select select
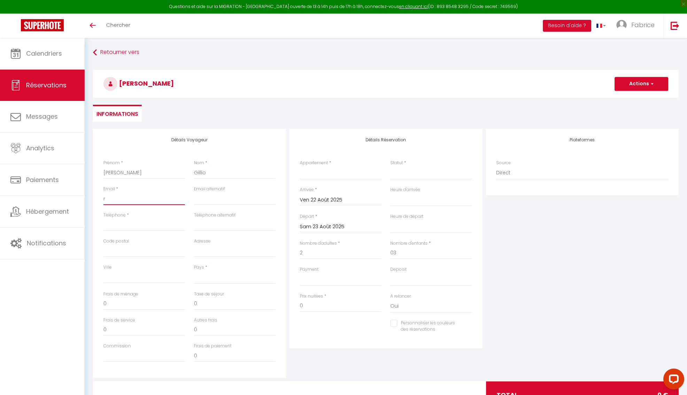
select select
checkbox input "false"
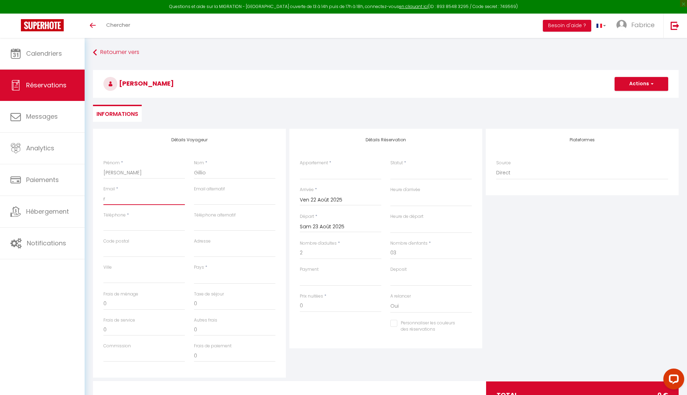
type input "ra"
select select
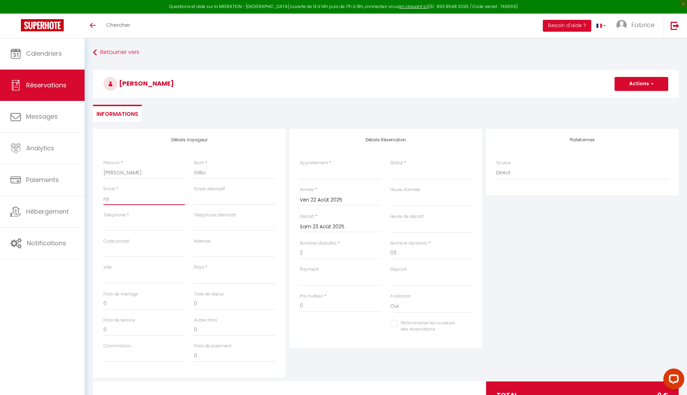
select select
checkbox input "false"
type input "rac"
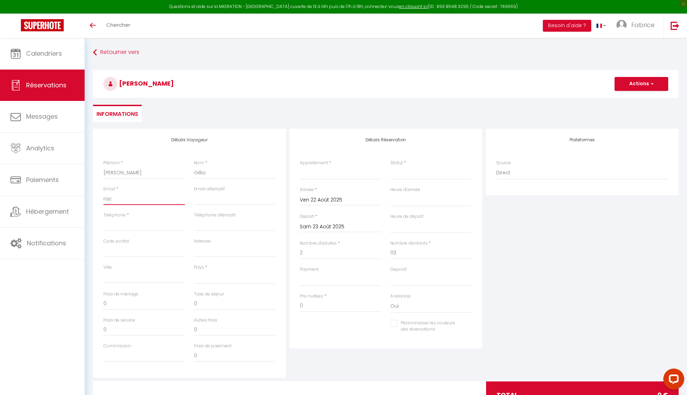
select select
drag, startPoint x: 124, startPoint y: 198, endPoint x: 145, endPoint y: 192, distance: 21.8
click at [124, 198] on input "rachelgilio@gmx.de" at bounding box center [143, 198] width 81 height 13
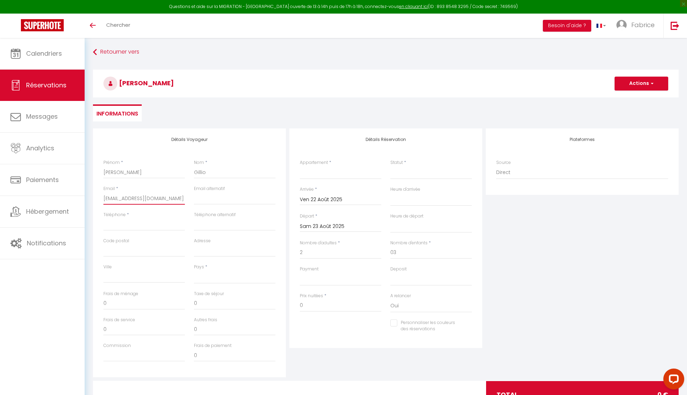
scroll to position [0, 0]
click at [148, 224] on input "Téléphone" at bounding box center [143, 225] width 81 height 13
click at [194, 271] on select "France Portugal Afghanistan Albania Algeria American Samoa Andorra Angola Angui…" at bounding box center [234, 277] width 81 height 13
click at [656, 87] on button "Actions" at bounding box center [641, 84] width 54 height 14
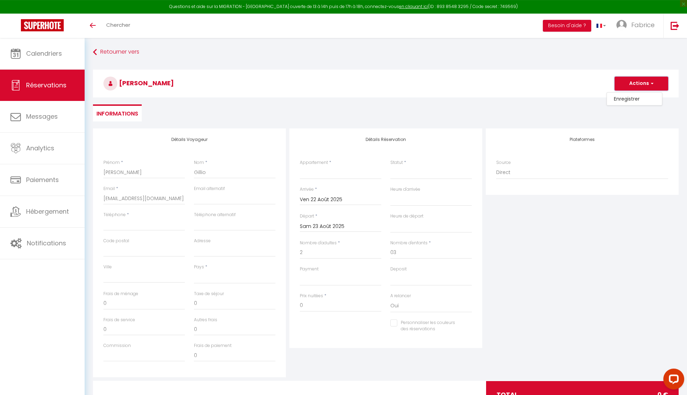
scroll to position [0, 0]
click at [639, 98] on link "Enregistrer" at bounding box center [634, 99] width 55 height 9
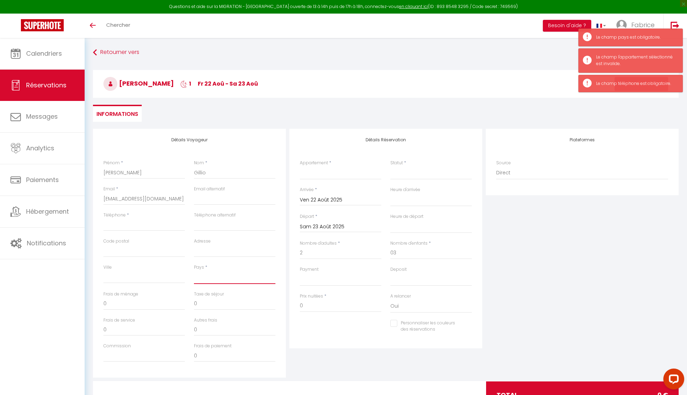
click at [194, 271] on select "France Portugal Afghanistan Albania Algeria American Samoa Andorra Angola Angui…" at bounding box center [234, 277] width 81 height 13
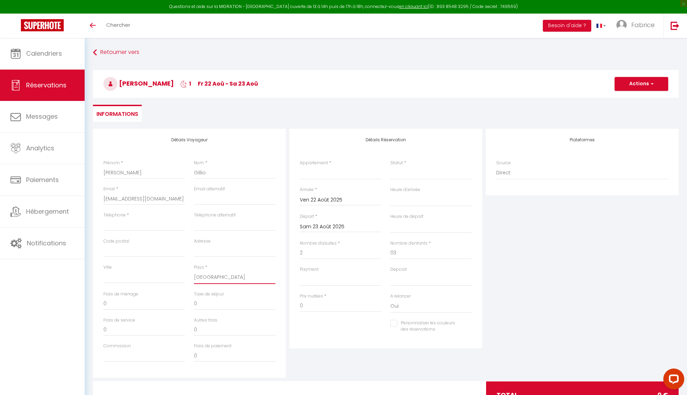
click option "[GEOGRAPHIC_DATA]" at bounding box center [0, 0] width 0 height 0
click at [152, 227] on input "Téléphone" at bounding box center [143, 225] width 81 height 13
click at [309, 305] on input "0" at bounding box center [340, 306] width 81 height 13
click at [302, 305] on input "0" at bounding box center [340, 306] width 81 height 13
drag, startPoint x: 292, startPoint y: 306, endPoint x: 282, endPoint y: 305, distance: 10.8
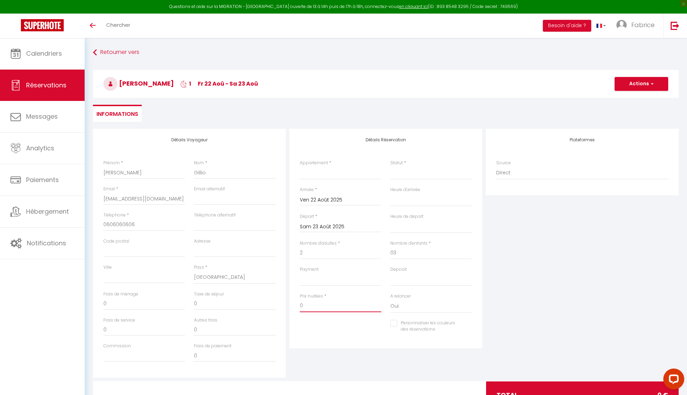
click at [300, 305] on input "0" at bounding box center [340, 306] width 81 height 13
click at [305, 321] on div "Personnaliser les couleurs des réservations #D7092E" at bounding box center [385, 330] width 181 height 20
click at [240, 293] on div "Taxe de séjour 0" at bounding box center [234, 300] width 81 height 19
click at [36, 53] on span "Calendriers" at bounding box center [44, 53] width 36 height 9
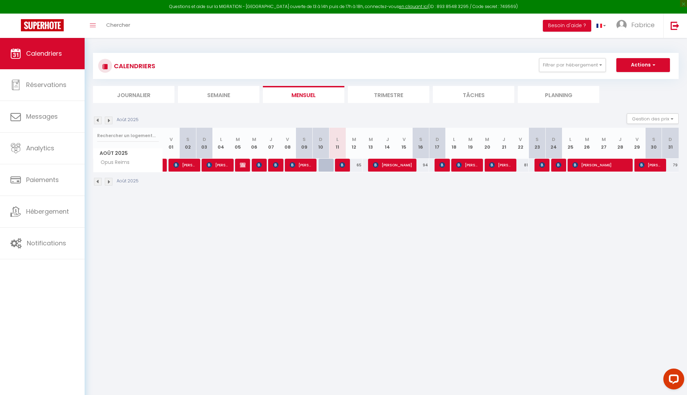
click at [523, 169] on div "81" at bounding box center [520, 165] width 17 height 13
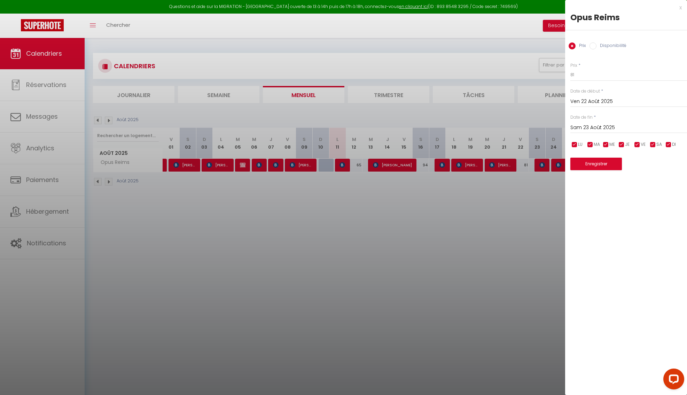
click at [594, 46] on input "Disponibilité" at bounding box center [592, 45] width 7 height 7
click option "Indisponible" at bounding box center [0, 0] width 0 height 0
click at [602, 166] on button "Enregistrer" at bounding box center [596, 164] width 52 height 13
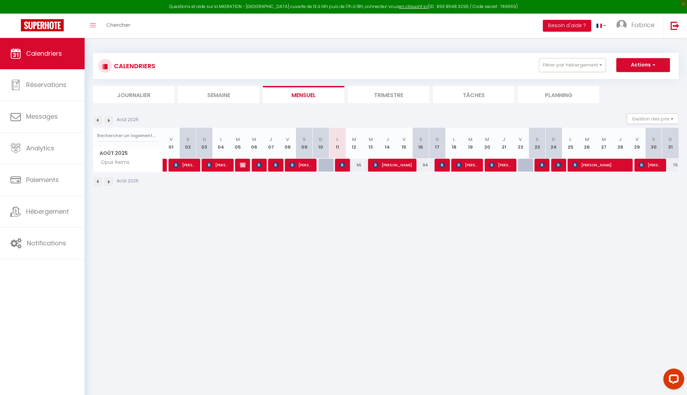
click at [526, 170] on div at bounding box center [526, 165] width 17 height 13
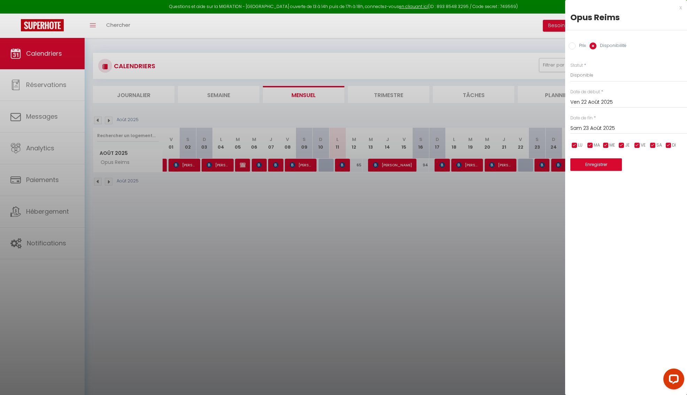
click at [518, 201] on div at bounding box center [343, 197] width 687 height 395
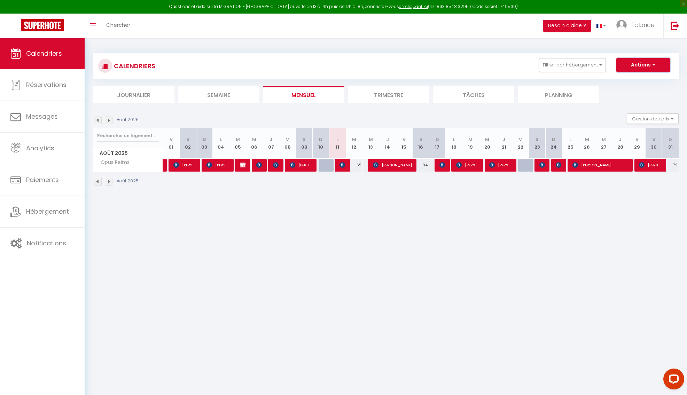
click at [660, 64] on button "Actions" at bounding box center [643, 65] width 54 height 14
click at [643, 80] on link "Nouvelle réservation" at bounding box center [635, 81] width 61 height 10
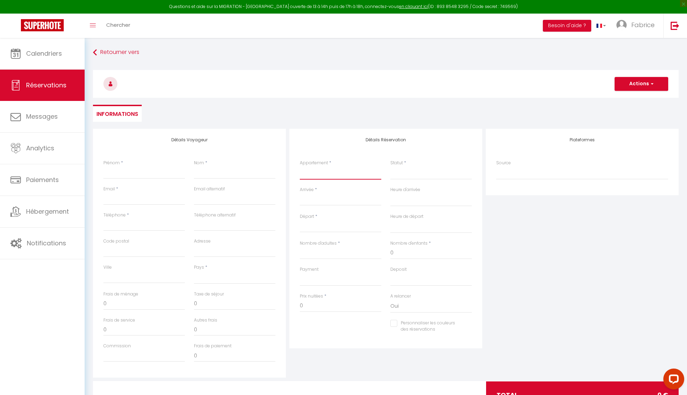
click at [300, 166] on select "Opus Reims" at bounding box center [340, 172] width 81 height 13
click option "Opus Reims" at bounding box center [0, 0] width 0 height 0
click at [405, 177] on select "Confirmé Non Confirmé [PERSON_NAME] par le voyageur No Show Request" at bounding box center [430, 172] width 81 height 13
click at [300, 273] on select "OK KO" at bounding box center [340, 279] width 81 height 13
click option "KO" at bounding box center [0, 0] width 0 height 0
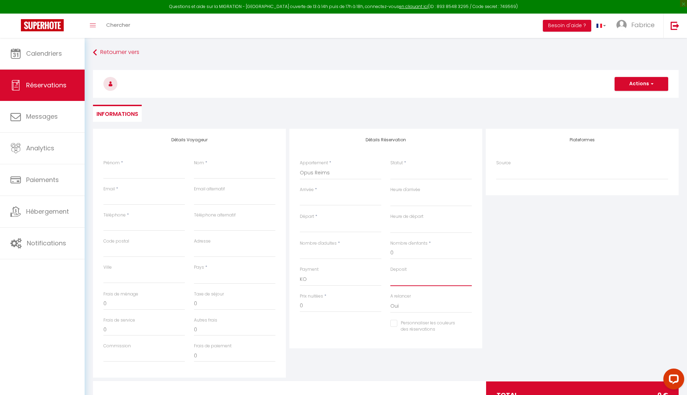
click at [390, 273] on select "OK KO" at bounding box center [430, 279] width 81 height 13
click option "KO" at bounding box center [0, 0] width 0 height 0
click at [310, 307] on input "0" at bounding box center [340, 306] width 81 height 13
click at [152, 174] on input "Prénom" at bounding box center [143, 172] width 81 height 13
click at [201, 174] on input "Nom" at bounding box center [234, 172] width 81 height 13
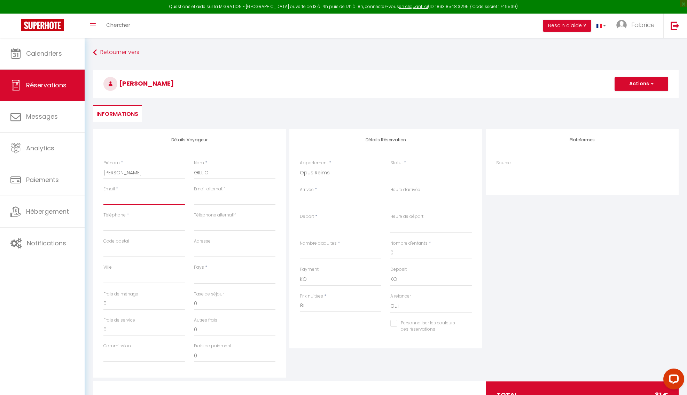
click at [151, 199] on input "Email client" at bounding box center [143, 199] width 81 height 13
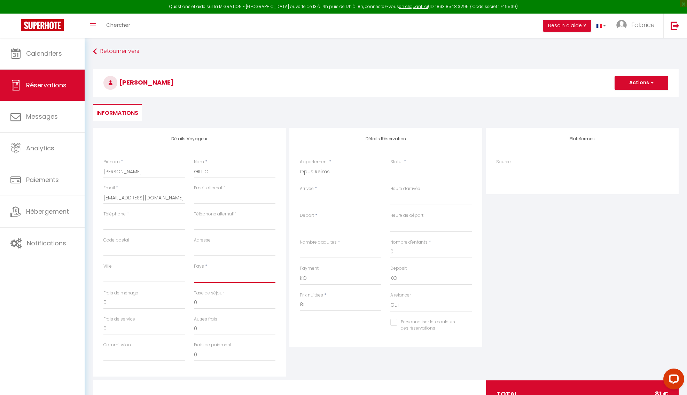
click at [194, 270] on select "France Portugal Afghanistan Albania Algeria American Samoa Andorra Angola Angui…" at bounding box center [234, 276] width 81 height 13
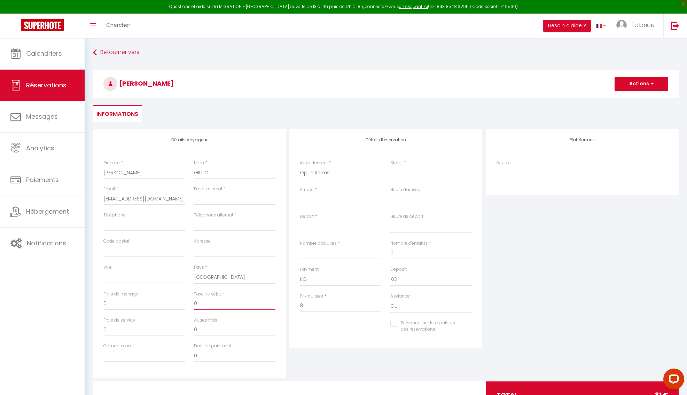
click at [204, 300] on input "0" at bounding box center [234, 304] width 81 height 13
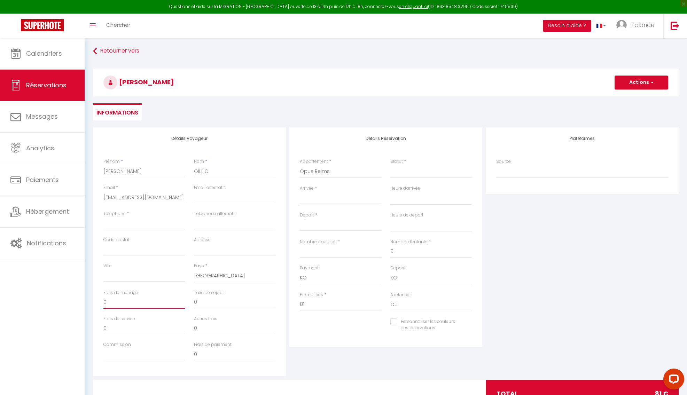
click at [110, 301] on input "0" at bounding box center [143, 302] width 81 height 13
drag, startPoint x: 108, startPoint y: 299, endPoint x: 91, endPoint y: 298, distance: 16.8
click at [103, 298] on input "0" at bounding box center [143, 301] width 81 height 13
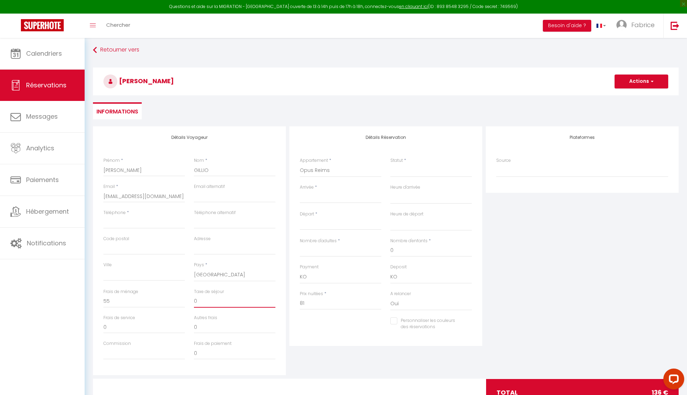
click at [207, 301] on input "0" at bounding box center [234, 301] width 81 height 13
drag, startPoint x: 209, startPoint y: 301, endPoint x: 177, endPoint y: 298, distance: 32.6
click at [194, 298] on input "0" at bounding box center [234, 301] width 81 height 13
click at [314, 197] on input "Arrivée" at bounding box center [340, 197] width 81 height 9
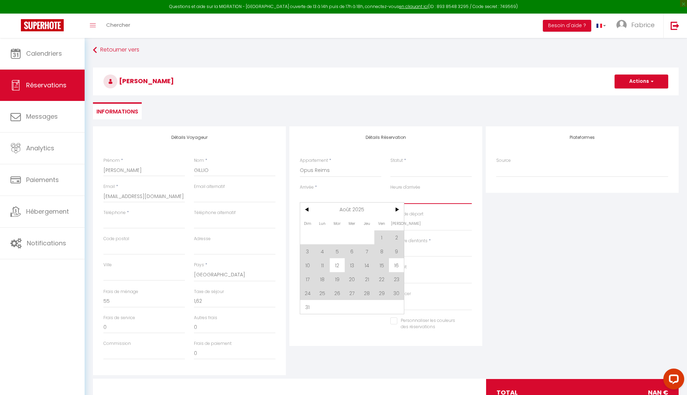
click at [390, 191] on select "00:00 00:30 01:00 01:30 02:00 02:30 03:00 03:30 04:00 04:30 05:00 05:30 06:00 0…" at bounding box center [430, 197] width 81 height 13
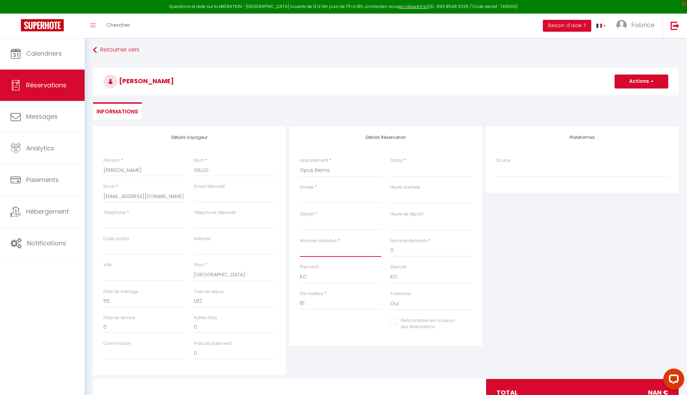
click at [317, 249] on input "Nombre d'adultes" at bounding box center [340, 250] width 81 height 13
click at [405, 250] on input "0" at bounding box center [430, 250] width 81 height 13
click at [390, 251] on input "0" at bounding box center [430, 250] width 81 height 13
click option "Direct" at bounding box center [0, 0] width 0 height 0
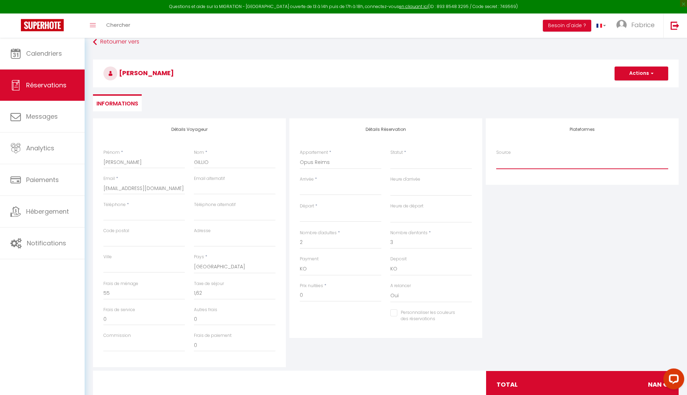
scroll to position [1, 0]
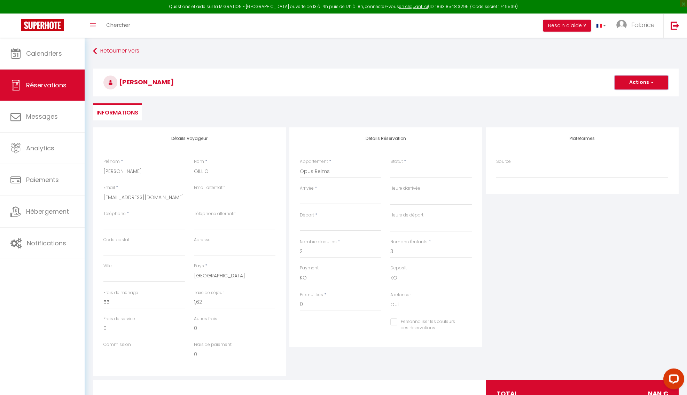
click at [656, 86] on button "Actions" at bounding box center [641, 83] width 54 height 14
click at [525, 105] on ul "Informations" at bounding box center [386, 111] width 586 height 17
click at [115, 226] on input "Téléphone" at bounding box center [143, 223] width 81 height 13
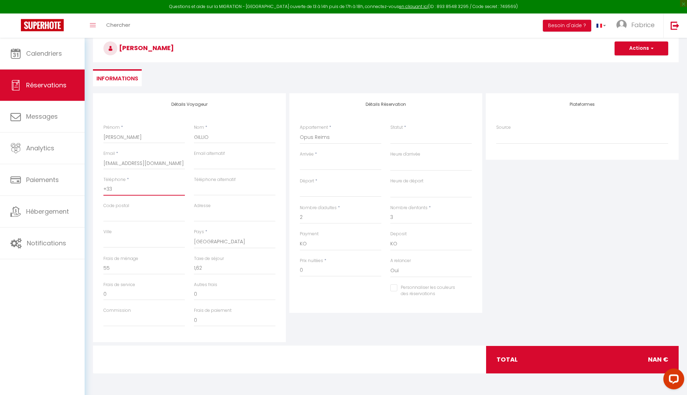
scroll to position [36, 0]
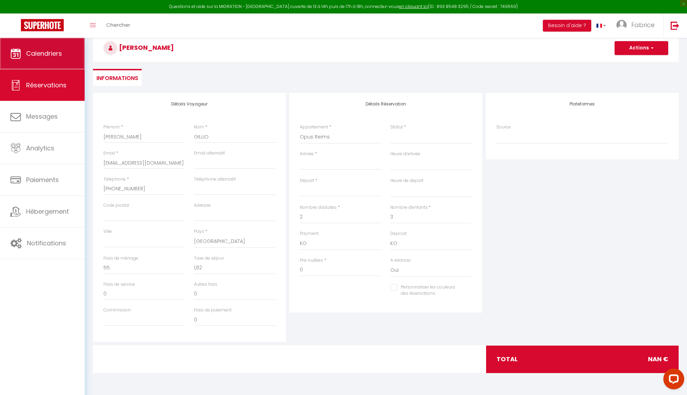
click at [66, 61] on link "Calendriers" at bounding box center [42, 53] width 85 height 31
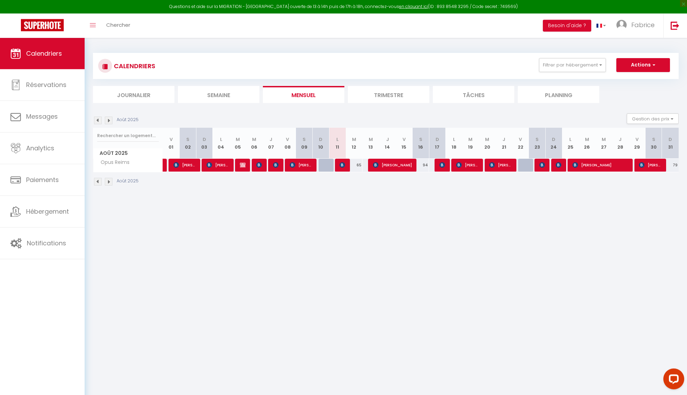
click at [523, 167] on div at bounding box center [526, 165] width 17 height 13
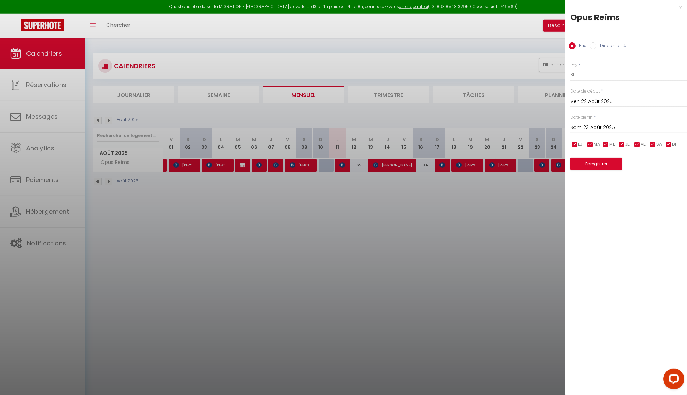
click at [523, 167] on div at bounding box center [343, 197] width 687 height 395
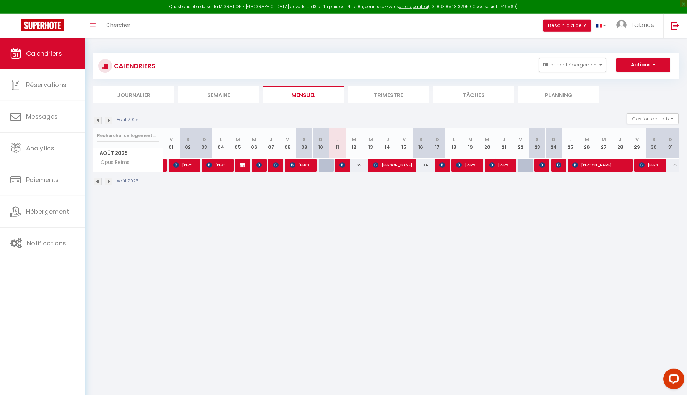
click at [526, 167] on div at bounding box center [526, 165] width 17 height 13
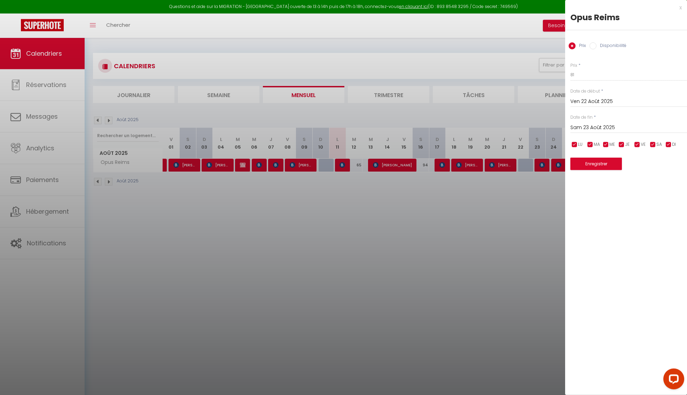
click at [526, 167] on div at bounding box center [343, 197] width 687 height 395
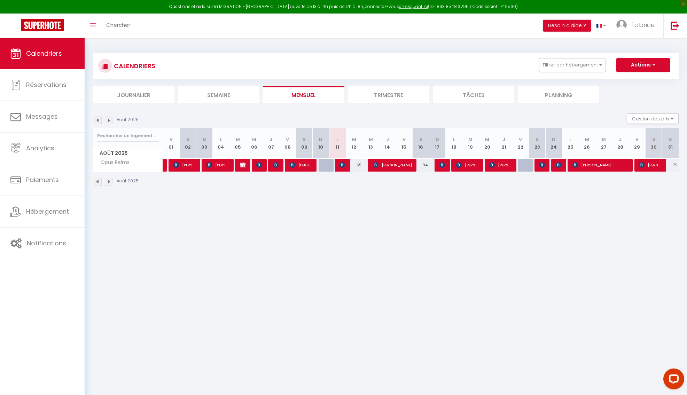
click at [526, 167] on div at bounding box center [526, 165] width 17 height 13
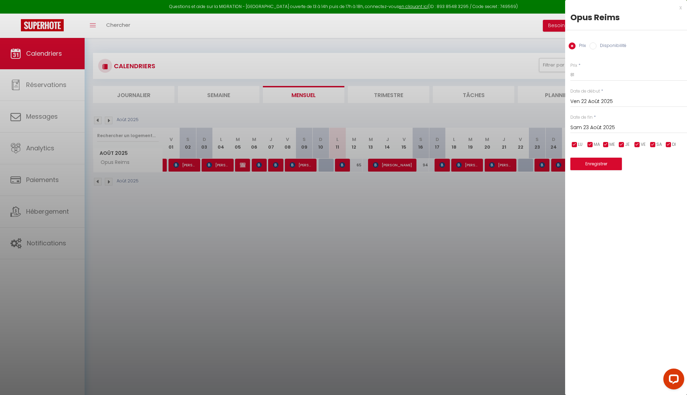
click at [593, 45] on input "Disponibilité" at bounding box center [592, 45] width 7 height 7
click option "Disponible" at bounding box center [0, 0] width 0 height 0
click at [611, 167] on button "Enregistrer" at bounding box center [596, 164] width 52 height 13
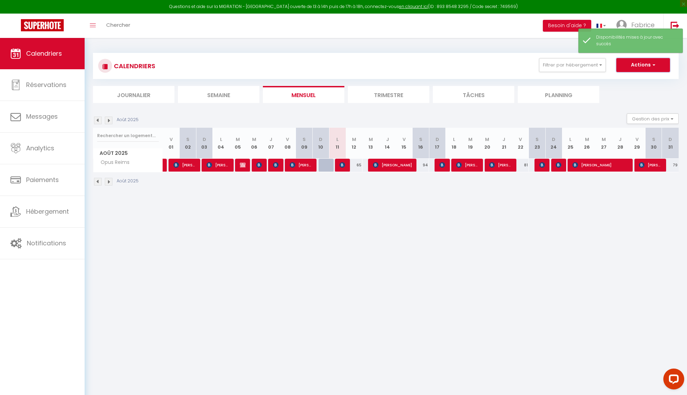
click at [653, 67] on span "button" at bounding box center [653, 64] width 4 height 7
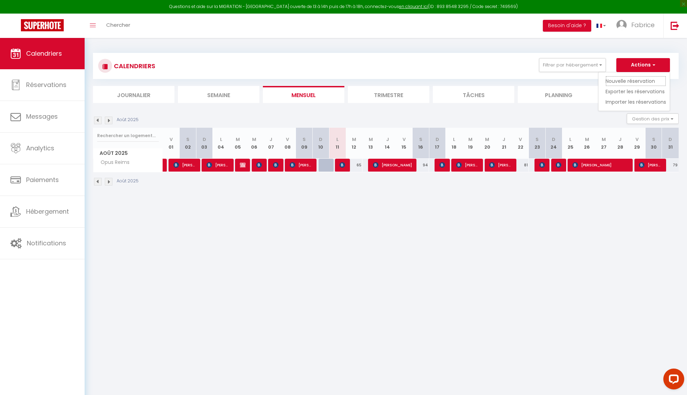
click at [639, 83] on link "Nouvelle réservation" at bounding box center [635, 81] width 61 height 10
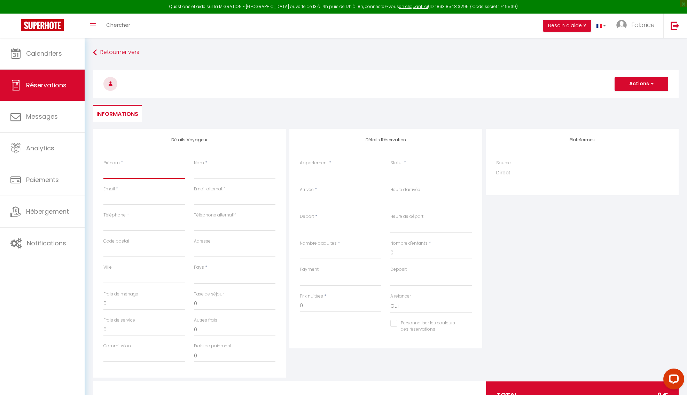
click at [127, 174] on input "Prénom" at bounding box center [143, 172] width 81 height 13
click at [108, 174] on input "R" at bounding box center [143, 172] width 81 height 13
drag, startPoint x: 195, startPoint y: 173, endPoint x: 167, endPoint y: 171, distance: 28.3
click at [194, 172] on input "chel" at bounding box center [234, 172] width 81 height 13
drag, startPoint x: 211, startPoint y: 171, endPoint x: 180, endPoint y: 171, distance: 31.0
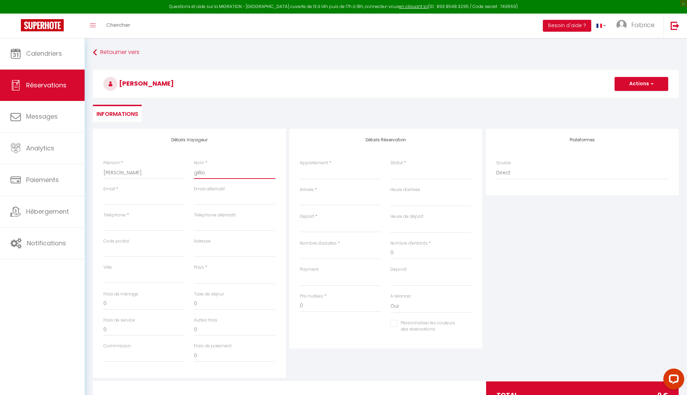
click at [194, 171] on input "[PERSON_NAME]" at bounding box center [234, 172] width 81 height 13
click at [132, 201] on input "Email client" at bounding box center [143, 199] width 81 height 13
click at [122, 224] on input "Téléphone" at bounding box center [143, 225] width 81 height 13
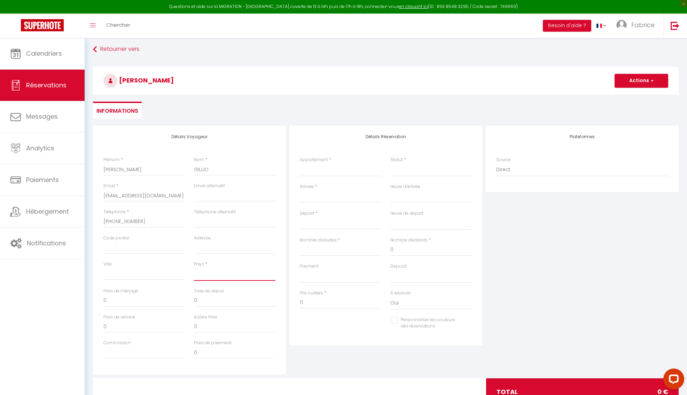
click at [194, 268] on select "France Portugal Afghanistan Albania Algeria American Samoa Andorra Angola Angui…" at bounding box center [234, 274] width 81 height 13
click option "[GEOGRAPHIC_DATA]" at bounding box center [0, 0] width 0 height 0
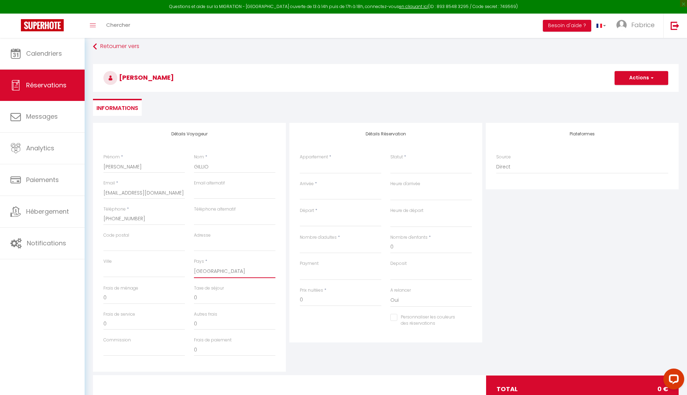
scroll to position [5, 0]
drag, startPoint x: 202, startPoint y: 298, endPoint x: 184, endPoint y: 296, distance: 18.3
click at [194, 296] on input "0" at bounding box center [234, 298] width 81 height 13
click at [300, 161] on select "Opus Reims" at bounding box center [340, 167] width 81 height 13
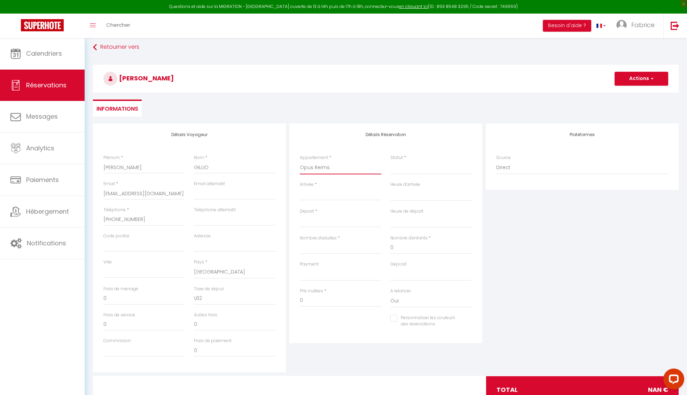
click option "Opus Reims" at bounding box center [0, 0] width 0 height 0
click at [396, 165] on select "Confirmé Non Confirmé [PERSON_NAME] par le voyageur No Show Request" at bounding box center [430, 167] width 81 height 13
click at [400, 170] on select "Confirmé Non Confirmé [PERSON_NAME] par le voyageur No Show Request" at bounding box center [430, 167] width 81 height 13
click at [390, 161] on select "Confirmé Non Confirmé [PERSON_NAME] par le voyageur No Show Request" at bounding box center [430, 167] width 81 height 13
click option "Non Confirmé" at bounding box center [0, 0] width 0 height 0
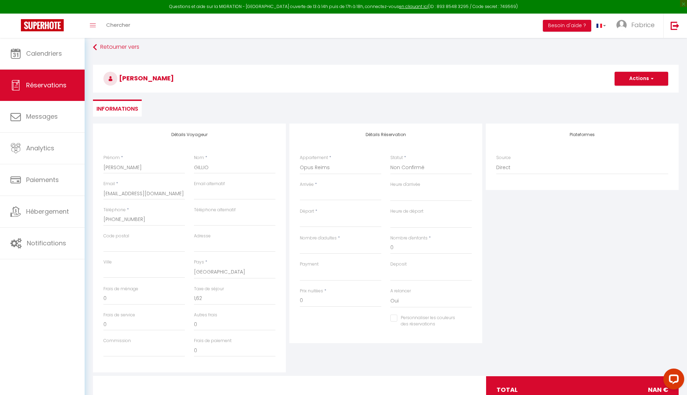
click at [313, 195] on input "Arrivée" at bounding box center [340, 194] width 81 height 9
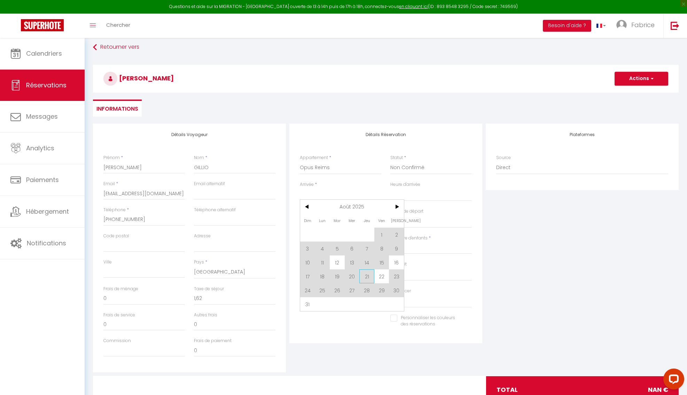
click at [381, 276] on span "22" at bounding box center [381, 276] width 15 height 14
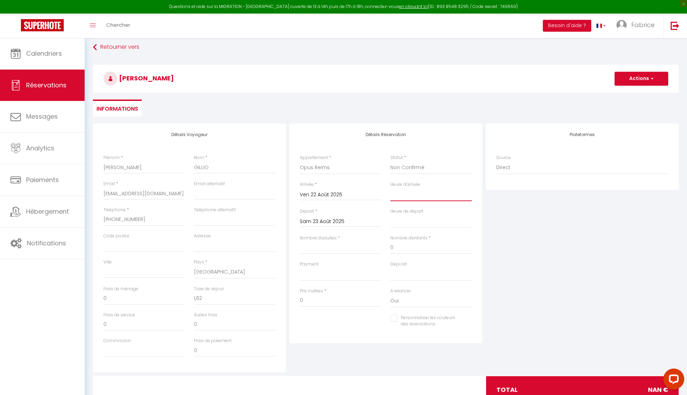
click at [390, 188] on select "00:00 00:30 01:00 01:30 02:00 02:30 03:00 03:30 04:00 04:30 05:00 05:30 06:00 0…" at bounding box center [430, 194] width 81 height 13
click option "16:00" at bounding box center [0, 0] width 0 height 0
click at [390, 215] on select "00:00 00:30 01:00 01:30 02:00 02:30 03:00 03:30 04:00 04:30 05:00 05:30 06:00 0…" at bounding box center [430, 221] width 81 height 13
click option "10:30" at bounding box center [0, 0] width 0 height 0
click at [337, 247] on input "Nombre d'adultes" at bounding box center [340, 248] width 81 height 13
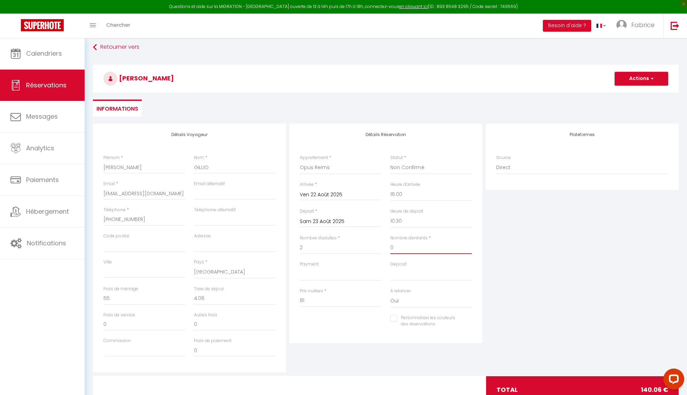
click at [401, 251] on input "0" at bounding box center [430, 248] width 81 height 13
click at [390, 249] on input "0" at bounding box center [430, 248] width 81 height 13
click at [300, 268] on select "OK KO" at bounding box center [340, 274] width 81 height 13
click option "KO" at bounding box center [0, 0] width 0 height 0
click at [390, 268] on select "OK KO" at bounding box center [430, 274] width 81 height 13
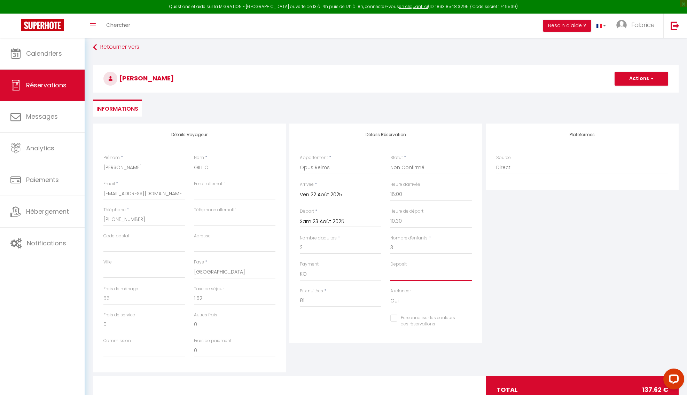
click option "KO" at bounding box center [0, 0] width 0 height 0
click at [658, 83] on button "Actions" at bounding box center [641, 79] width 54 height 14
click at [635, 95] on link "Enregistrer" at bounding box center [634, 93] width 55 height 9
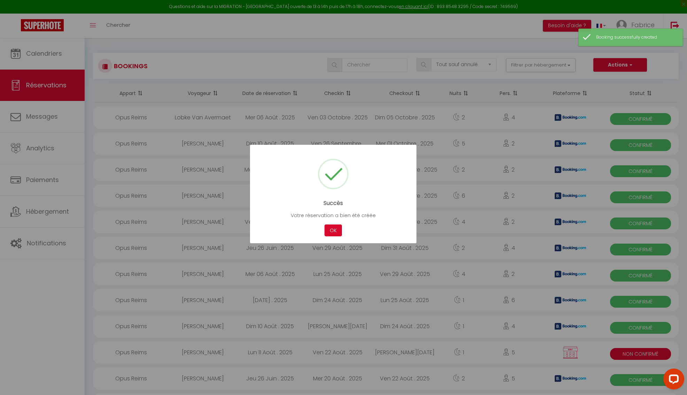
click at [335, 229] on button "OK" at bounding box center [332, 231] width 17 height 12
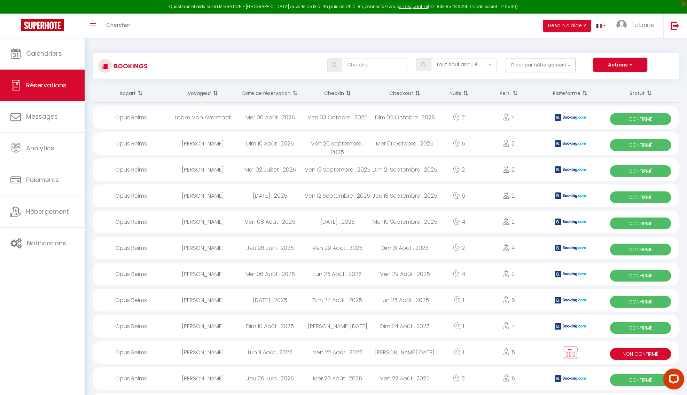
click at [630, 66] on span "button" at bounding box center [630, 64] width 4 height 7
click at [638, 29] on span "Fabrice" at bounding box center [642, 25] width 23 height 9
click at [579, 49] on div "Bookings Tous les statuts Annulé Confirmé Non Confirmé Tout sauf annulé No Show…" at bounding box center [386, 62] width 586 height 33
click at [40, 46] on link "Calendriers" at bounding box center [42, 53] width 85 height 31
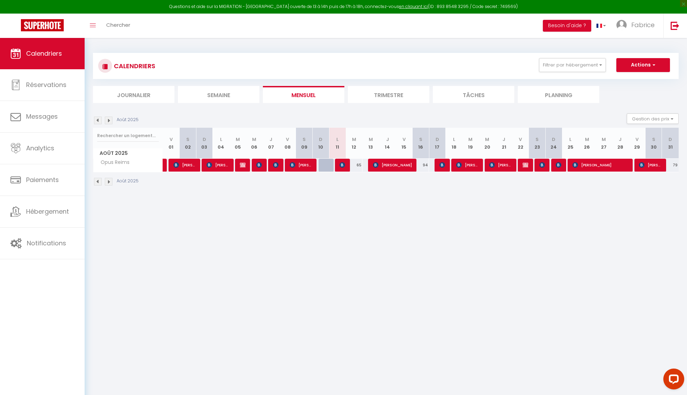
click at [526, 170] on span "[PERSON_NAME]" at bounding box center [526, 164] width 6 height 13
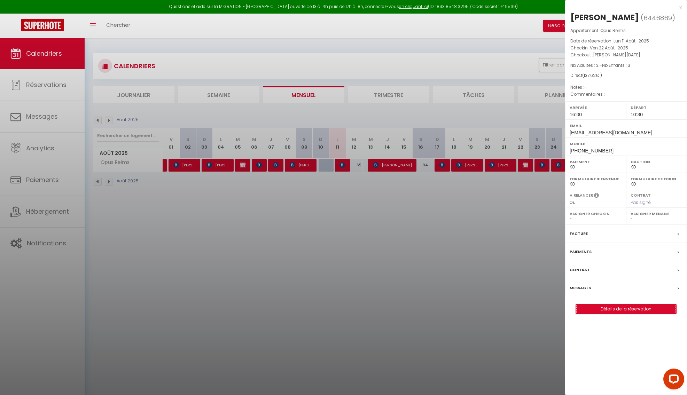
click at [641, 308] on link "Détails de la réservation" at bounding box center [626, 309] width 100 height 9
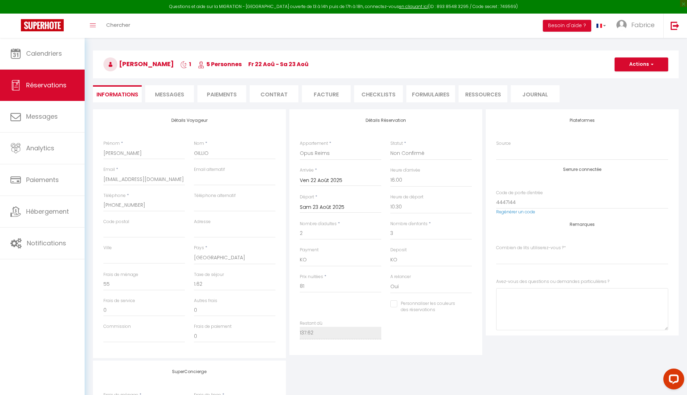
scroll to position [12, 0]
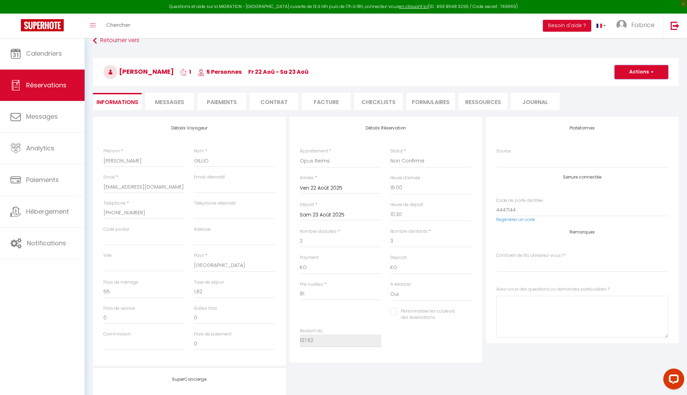
click at [654, 75] on button "Actions" at bounding box center [641, 72] width 54 height 14
click at [577, 100] on ul "Informations Messages Paiements Contrat Facture CHECKLISTS FORMULAIRES Ressourc…" at bounding box center [386, 101] width 586 height 17
click at [221, 103] on li "Paiements" at bounding box center [221, 101] width 49 height 17
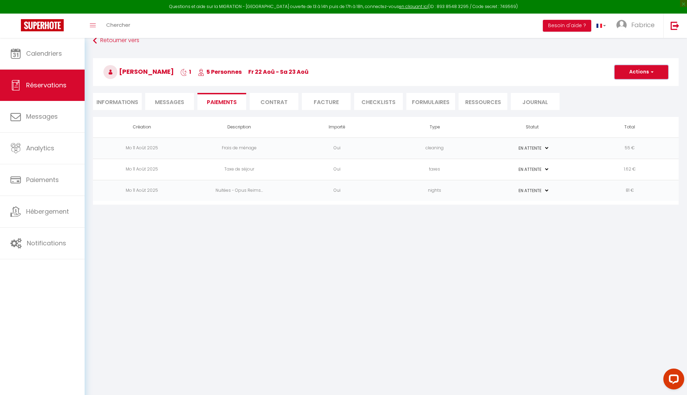
click at [657, 76] on button "Actions" at bounding box center [641, 72] width 54 height 14
click at [649, 103] on link "Créer nouveau lien paiement" at bounding box center [650, 105] width 86 height 9
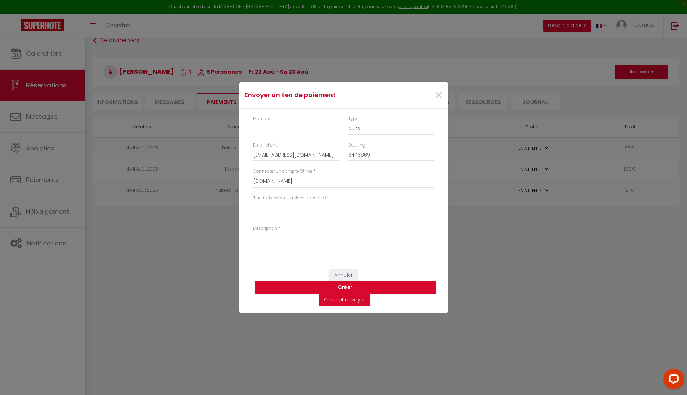
click at [265, 131] on input "Montant" at bounding box center [296, 128] width 86 height 13
click at [308, 212] on textarea "Titre (affiché sur le relevé bancaire)" at bounding box center [343, 210] width 181 height 17
drag, startPoint x: 352, startPoint y: 207, endPoint x: 240, endPoint y: 206, distance: 111.4
click at [253, 206] on textarea "Réservation opusreims 22 au 23 août" at bounding box center [343, 210] width 181 height 17
click at [263, 245] on textarea "Description" at bounding box center [343, 240] width 181 height 17
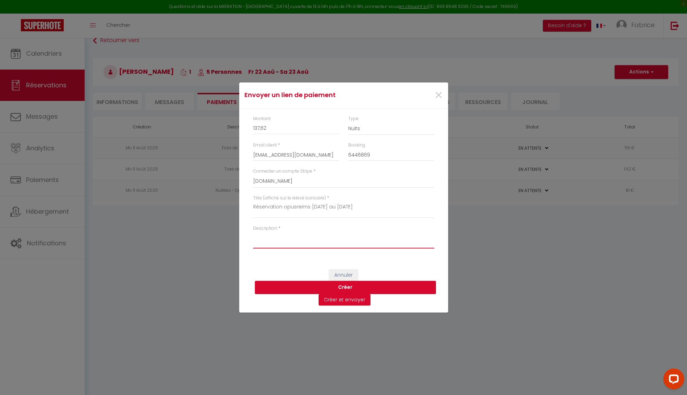
paste textarea "Réservation opusreims 22 au 23 août"
click at [355, 304] on button "Créer et envoyer" at bounding box center [345, 300] width 52 height 12
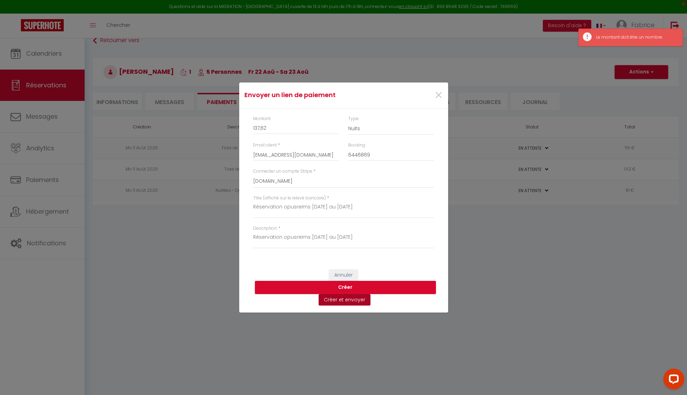
click at [348, 301] on button "Créer et envoyer" at bounding box center [345, 300] width 52 height 12
click at [395, 260] on div "Montant 137,62 Type Nuits Frais de ménage Taxe de séjour Autre Email client * r…" at bounding box center [343, 186] width 209 height 154
drag, startPoint x: 348, startPoint y: 289, endPoint x: 359, endPoint y: 280, distance: 14.2
click at [348, 289] on button "Créer" at bounding box center [345, 287] width 181 height 13
drag, startPoint x: 420, startPoint y: 250, endPoint x: 417, endPoint y: 253, distance: 3.7
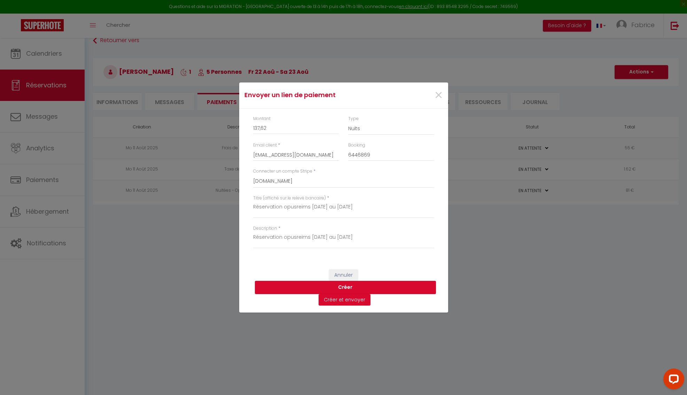
click at [420, 250] on div "Description * Réservation opusreims 22 au 23 août" at bounding box center [343, 240] width 190 height 30
drag, startPoint x: 297, startPoint y: 204, endPoint x: 222, endPoint y: 199, distance: 74.7
click at [253, 202] on textarea "Réservation opusreims 22 au 23 août" at bounding box center [343, 210] width 181 height 17
click at [346, 203] on textarea "Réservation opusreims 22 au 23 août" at bounding box center [343, 210] width 181 height 17
drag, startPoint x: 349, startPoint y: 207, endPoint x: 332, endPoint y: 206, distance: 17.1
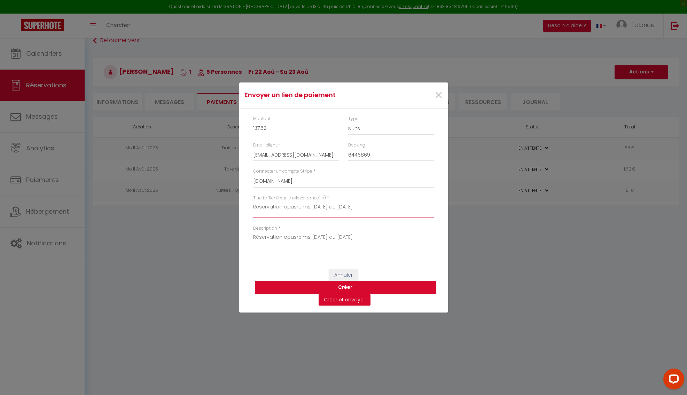
click at [331, 206] on textarea "Réservation opusreims 22 au 23 août" at bounding box center [343, 210] width 181 height 17
drag, startPoint x: 345, startPoint y: 239, endPoint x: 328, endPoint y: 238, distance: 16.4
click at [328, 238] on textarea "Réservation opusreims 22 au 23 août" at bounding box center [343, 240] width 181 height 17
click at [402, 265] on div "Annuler Créer Créer et envoyer" at bounding box center [343, 288] width 209 height 50
click at [357, 304] on button "Créer et envoyer" at bounding box center [345, 300] width 52 height 12
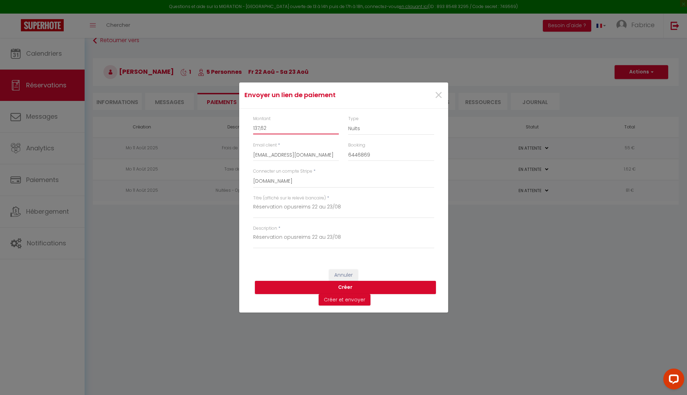
click at [273, 129] on input "137,62" at bounding box center [296, 128] width 86 height 13
click at [358, 302] on button "Créer et envoyer" at bounding box center [345, 300] width 52 height 12
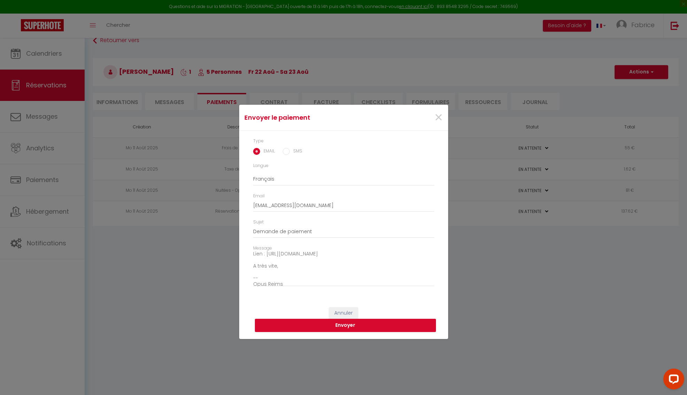
scroll to position [49, 0]
click at [256, 280] on textarea "Bonjour, Nous vous invitons à cliquer sur le lien ci-dessous pour effectuer le …" at bounding box center [343, 268] width 181 height 35
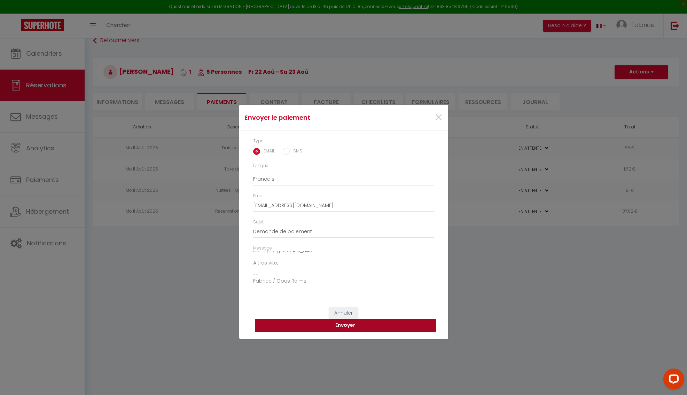
click at [365, 326] on button "Envoyer" at bounding box center [345, 325] width 181 height 13
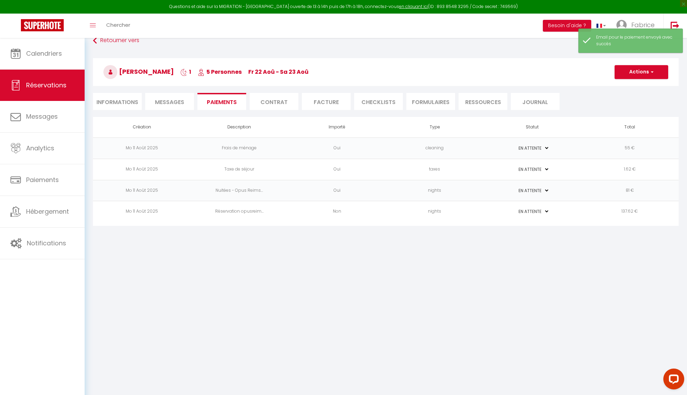
scroll to position [0, 0]
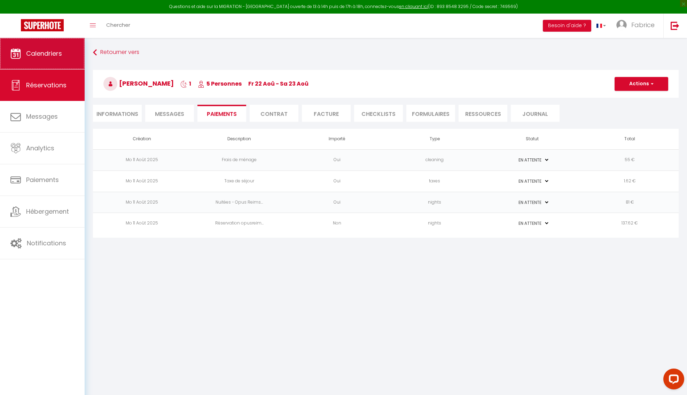
click at [44, 57] on span "Calendriers" at bounding box center [44, 53] width 36 height 9
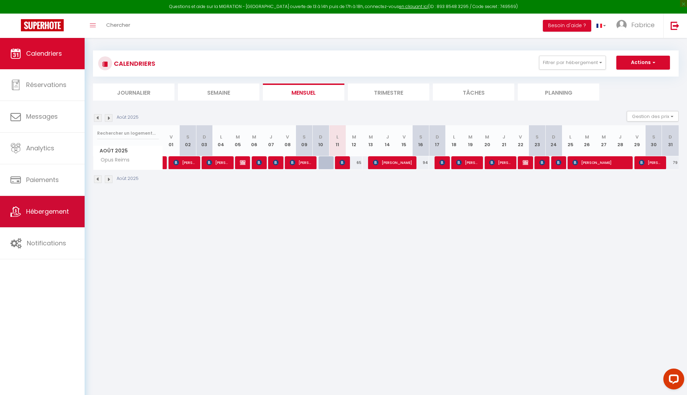
scroll to position [5, 0]
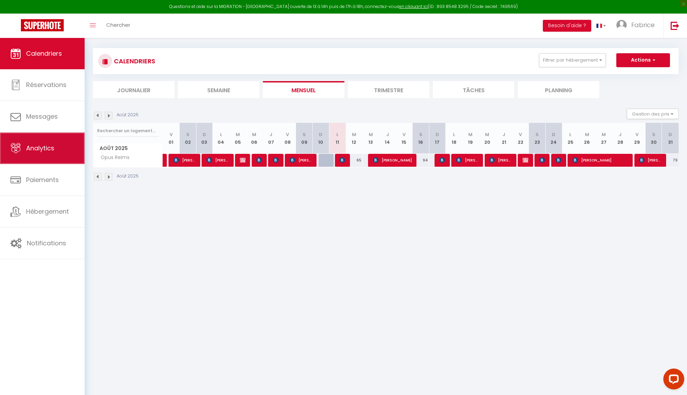
click at [41, 149] on span "Analytics" at bounding box center [40, 148] width 28 height 9
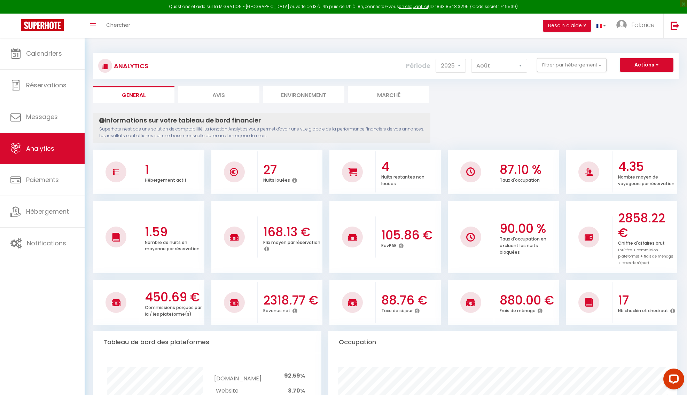
scroll to position [3, 0]
